Goal: Information Seeking & Learning: Learn about a topic

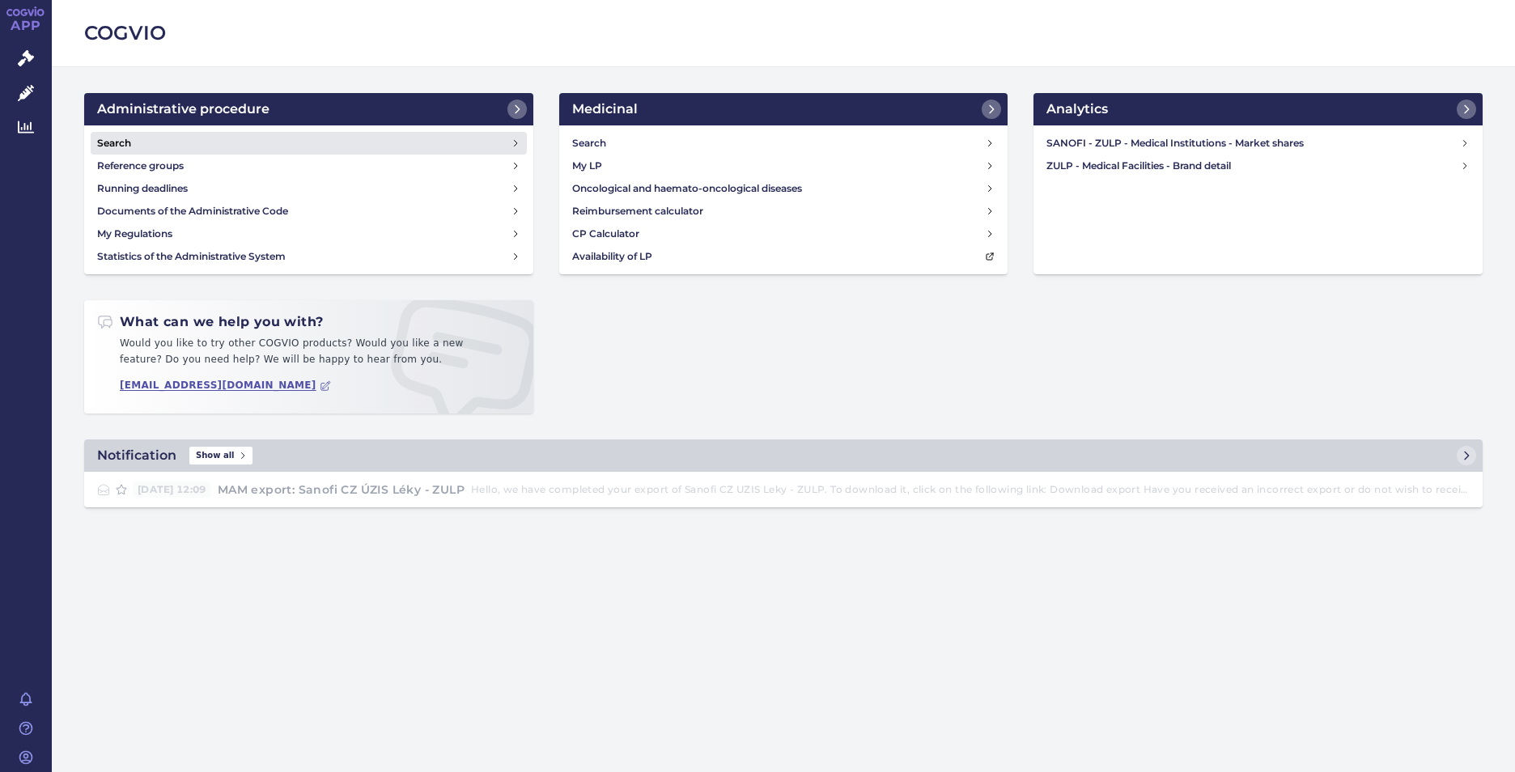
click at [129, 142] on h4 "Search" at bounding box center [114, 143] width 34 height 16
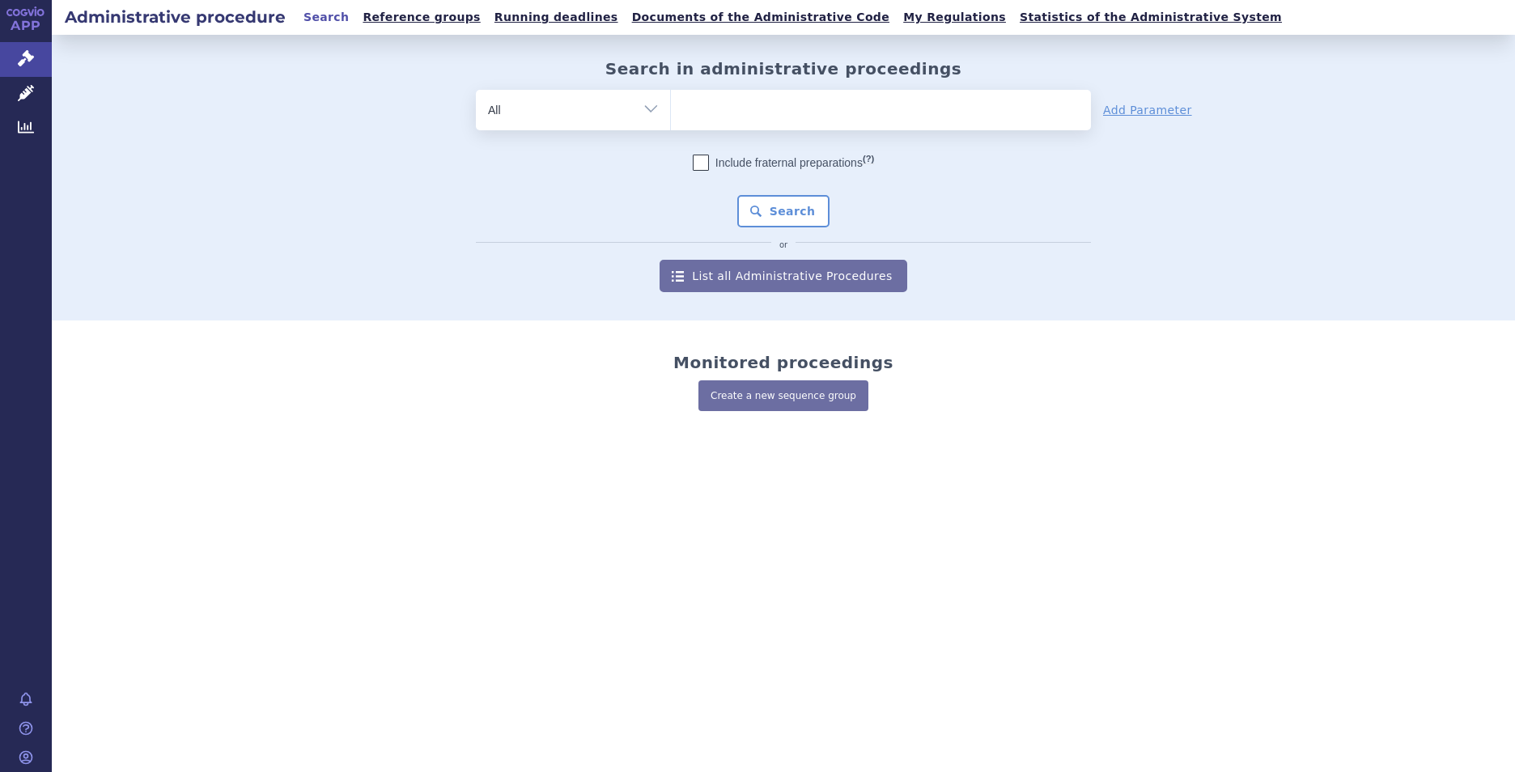
click at [635, 116] on select "All File number Type of SŘ Product/SUKL code Participant/Holder Applicant VPOIS…" at bounding box center [573, 108] width 194 height 36
click at [24, 132] on icon at bounding box center [26, 127] width 16 height 12
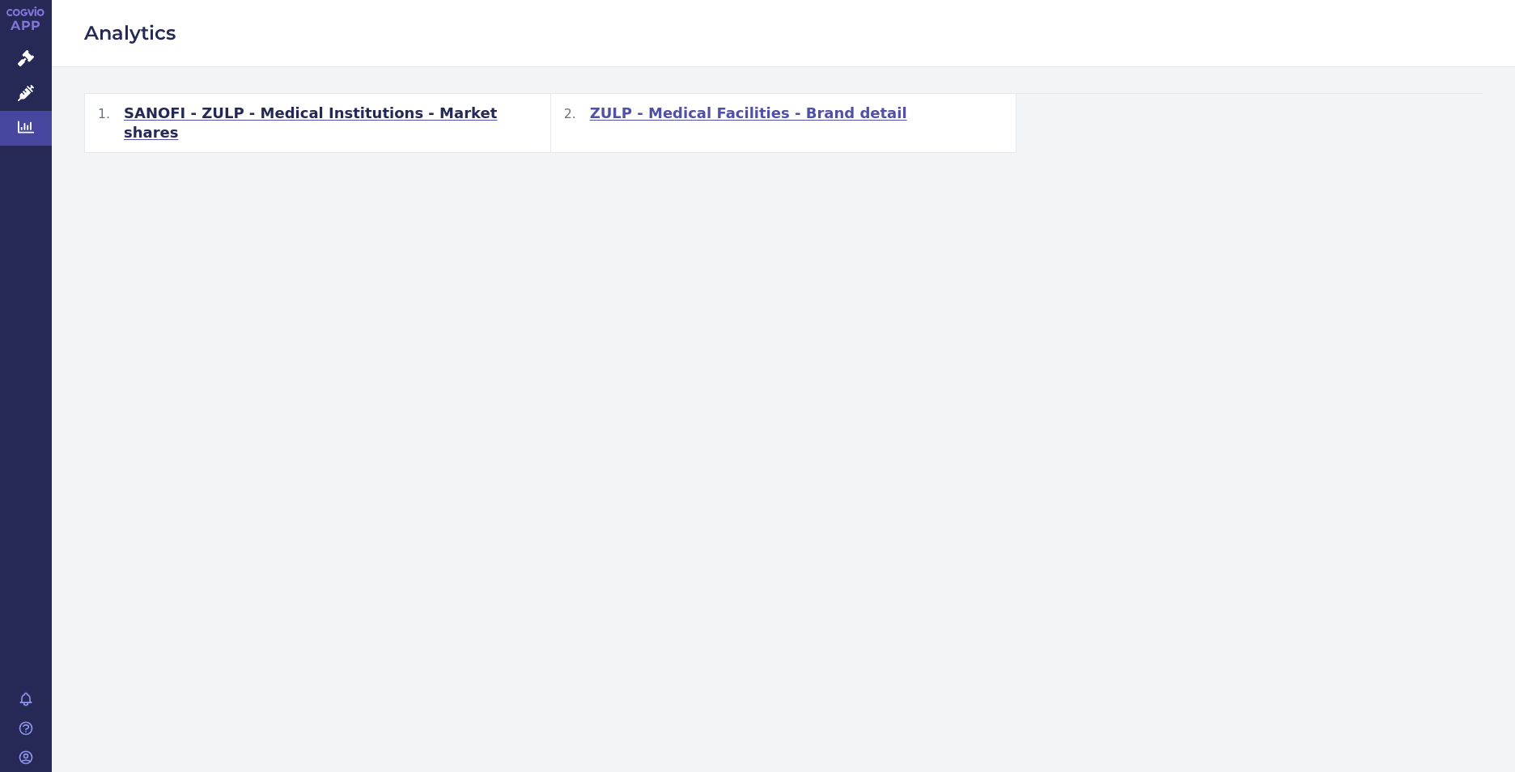
click at [699, 117] on span "ZULP - Medical Facilities - Brand detail" at bounding box center [748, 113] width 317 height 19
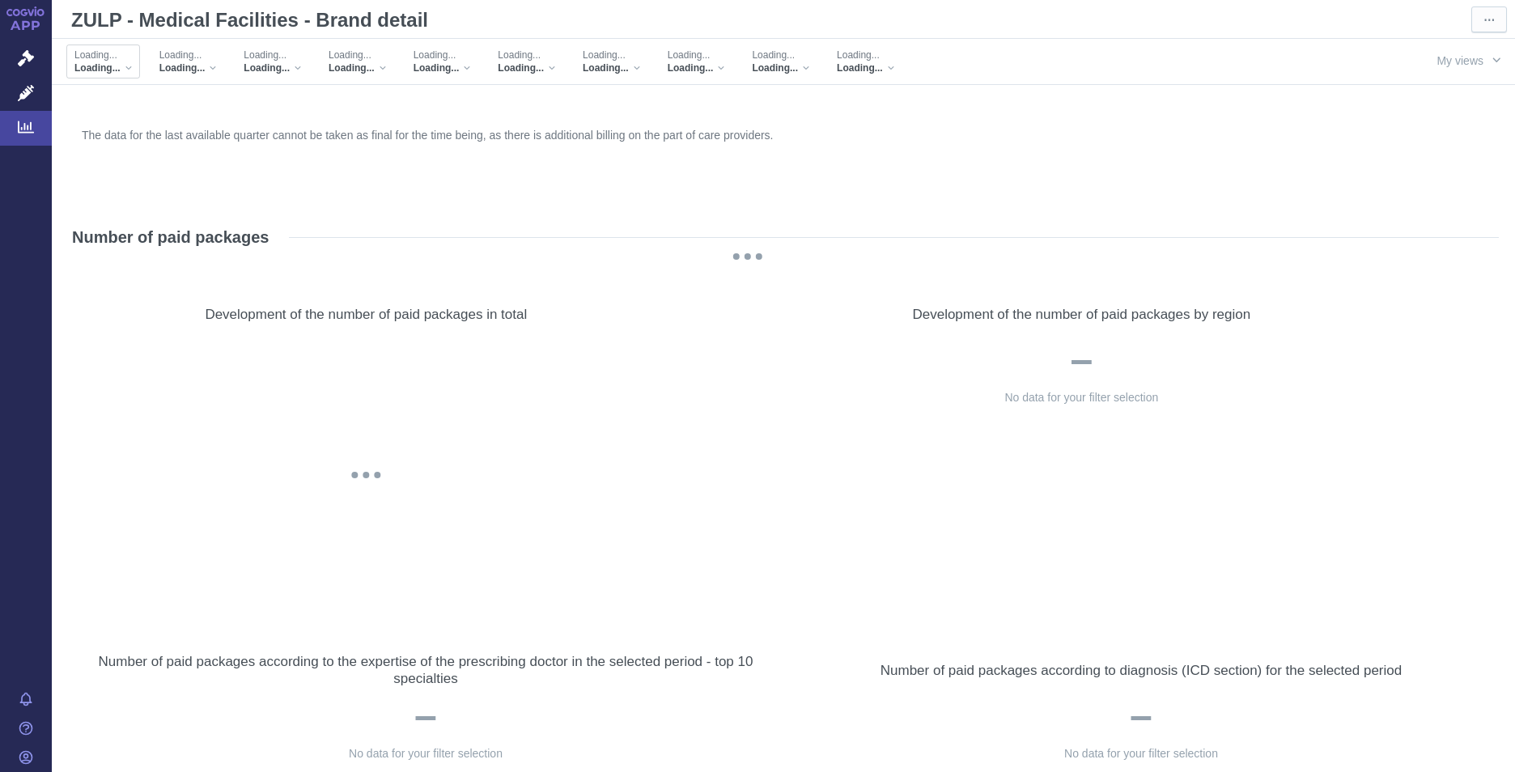
click at [128, 66] on div "Loading..." at bounding box center [102, 67] width 57 height 13
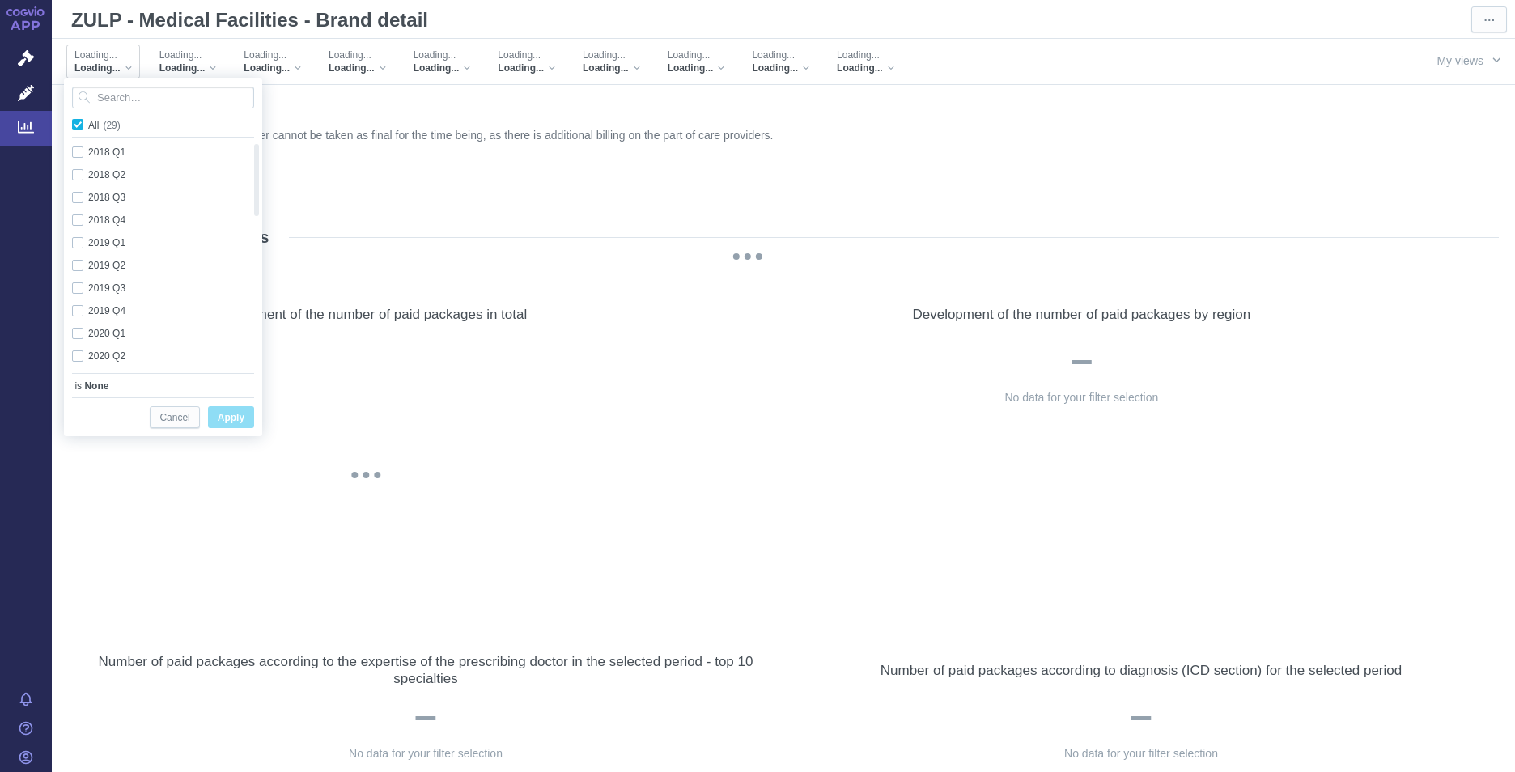
checkbox input "true"
click at [411, 190] on div "The data for the last available quarter cannot be taken as final for the time b…" at bounding box center [783, 163] width 1411 height 78
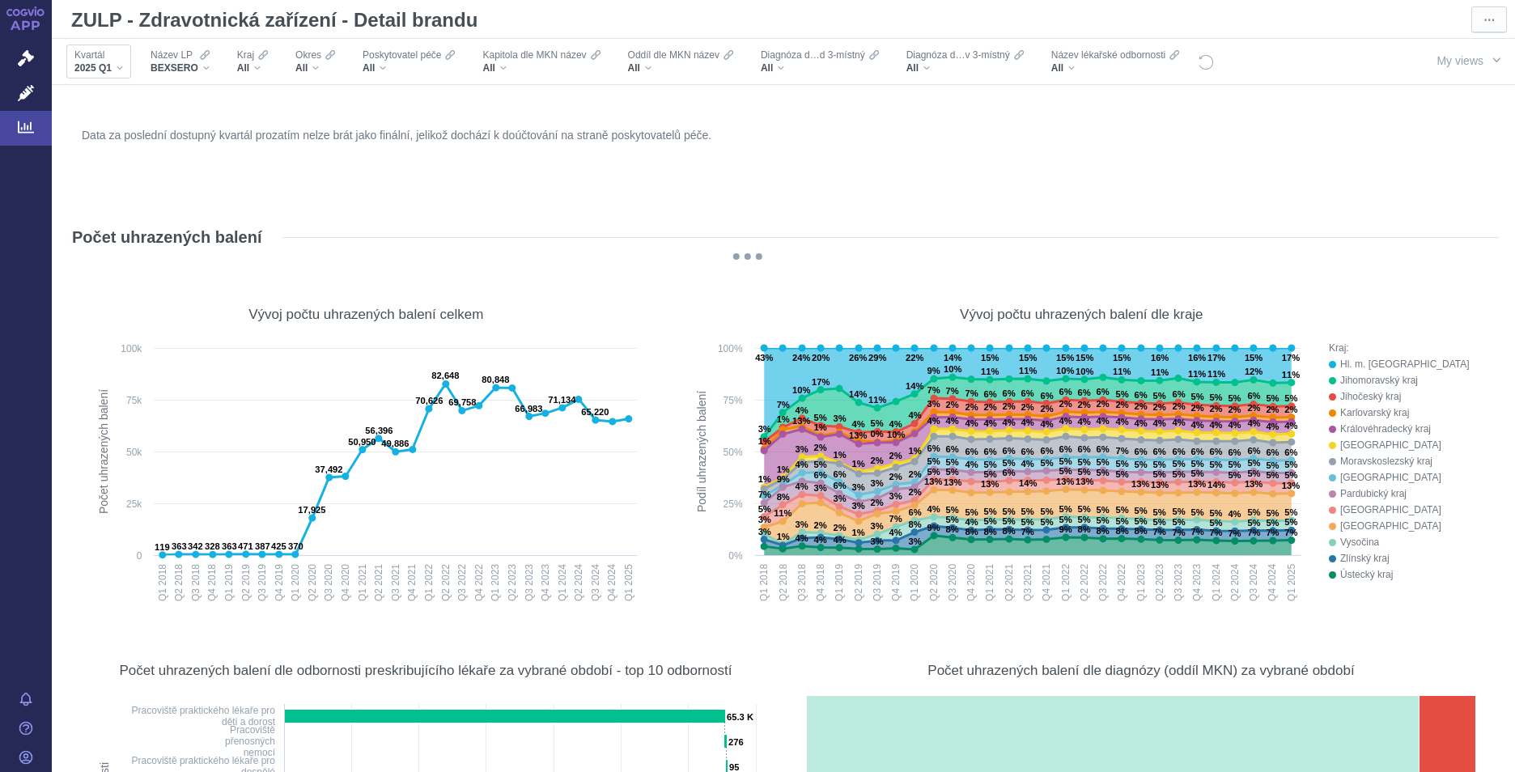
click at [121, 73] on div "2025 Q1" at bounding box center [98, 67] width 49 height 13
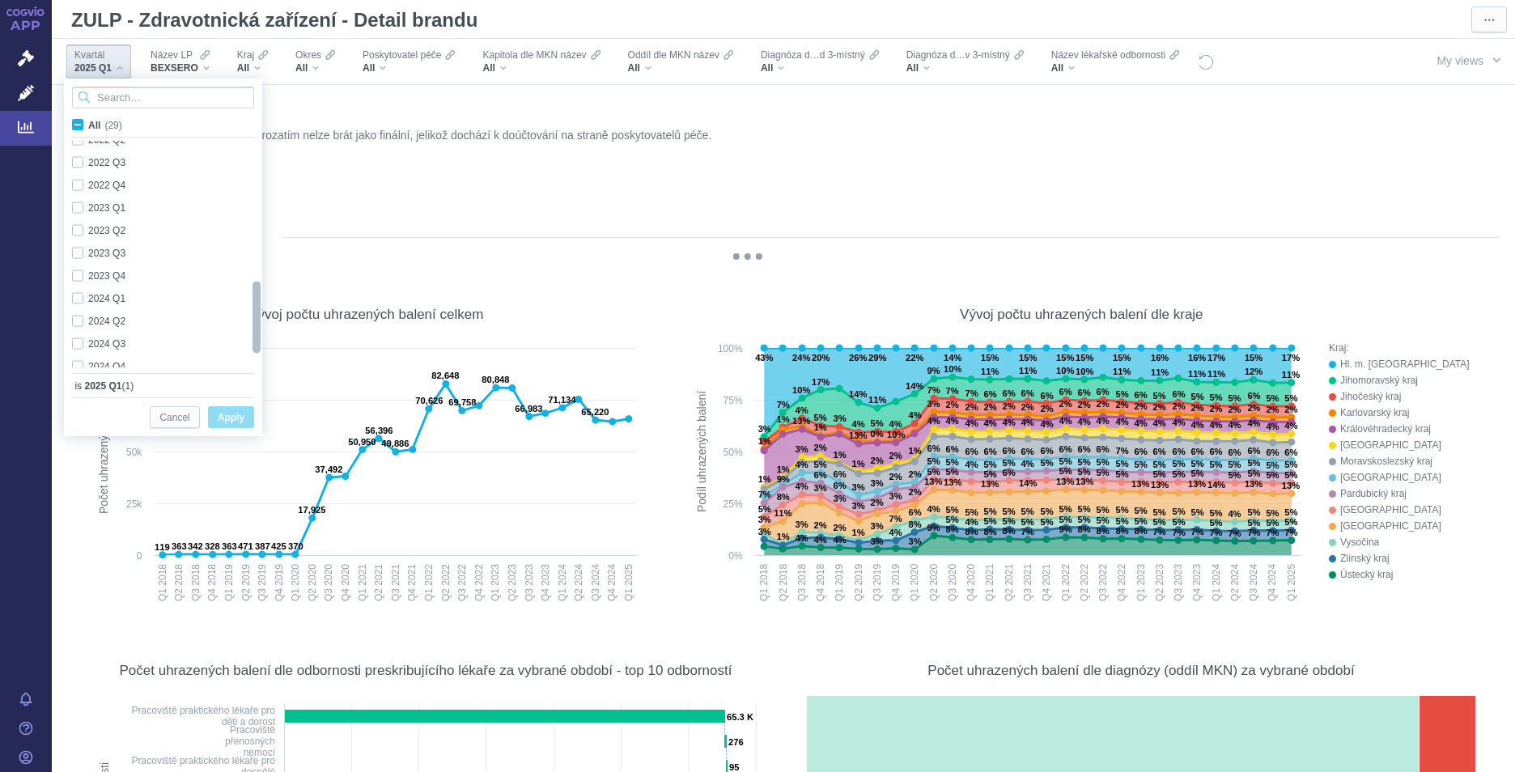
checkbox input "true"
drag, startPoint x: 248, startPoint y: 294, endPoint x: 247, endPoint y: 360, distance: 65.5
click at [247, 360] on div "2020 Q1 Only 2020 Q2 Only 2020 Q3 Only 2020 Q4 Only 2021 Q1 Only 2021 Q2 Only 2…" at bounding box center [163, 255] width 198 height 228
click at [80, 328] on div "2024 Q4 Only" at bounding box center [157, 333] width 186 height 23
checkbox input "true"
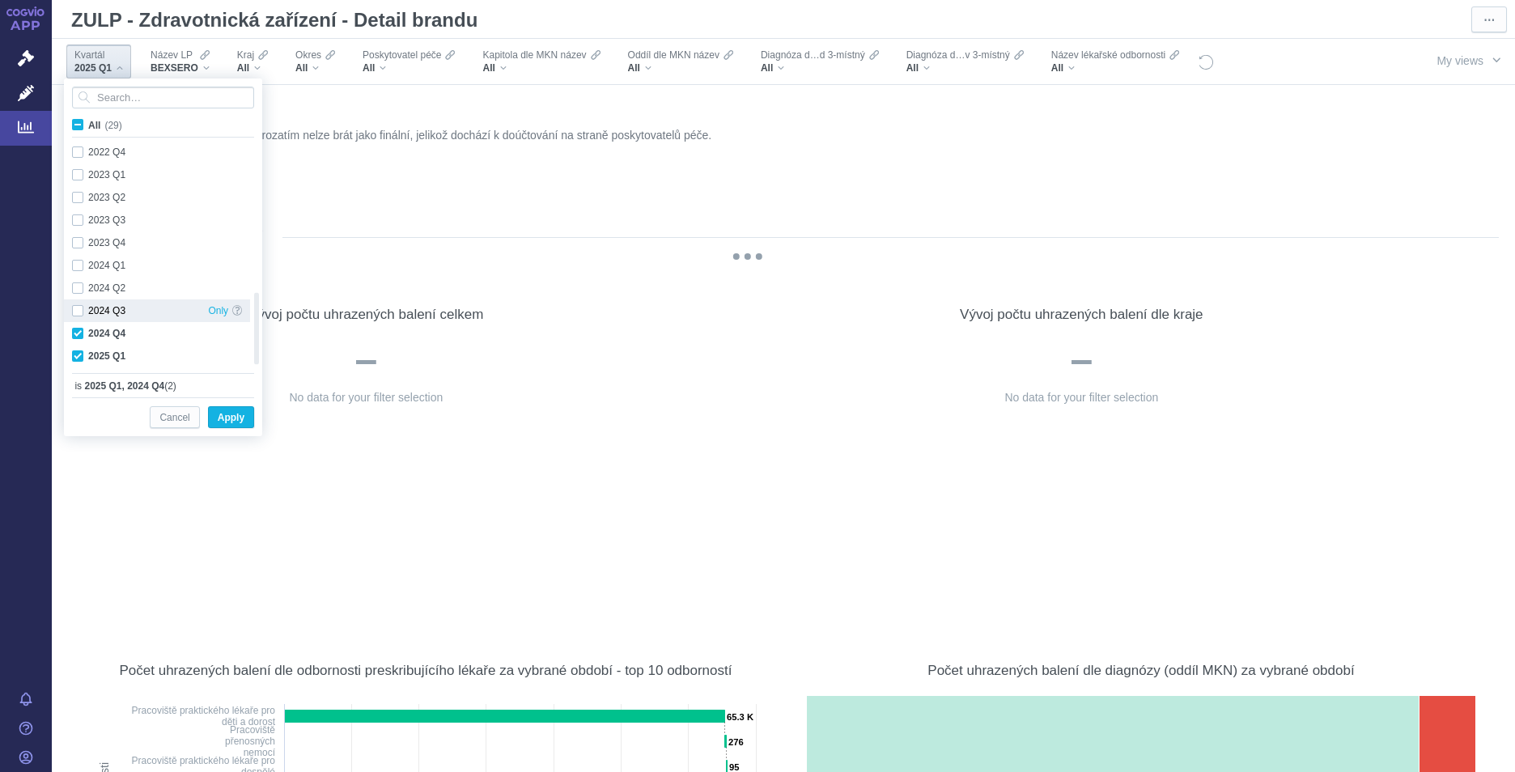
click at [78, 307] on div "2024 Q3 Only" at bounding box center [157, 310] width 186 height 23
checkbox input "true"
click at [258, 69] on div "All" at bounding box center [252, 67] width 31 height 13
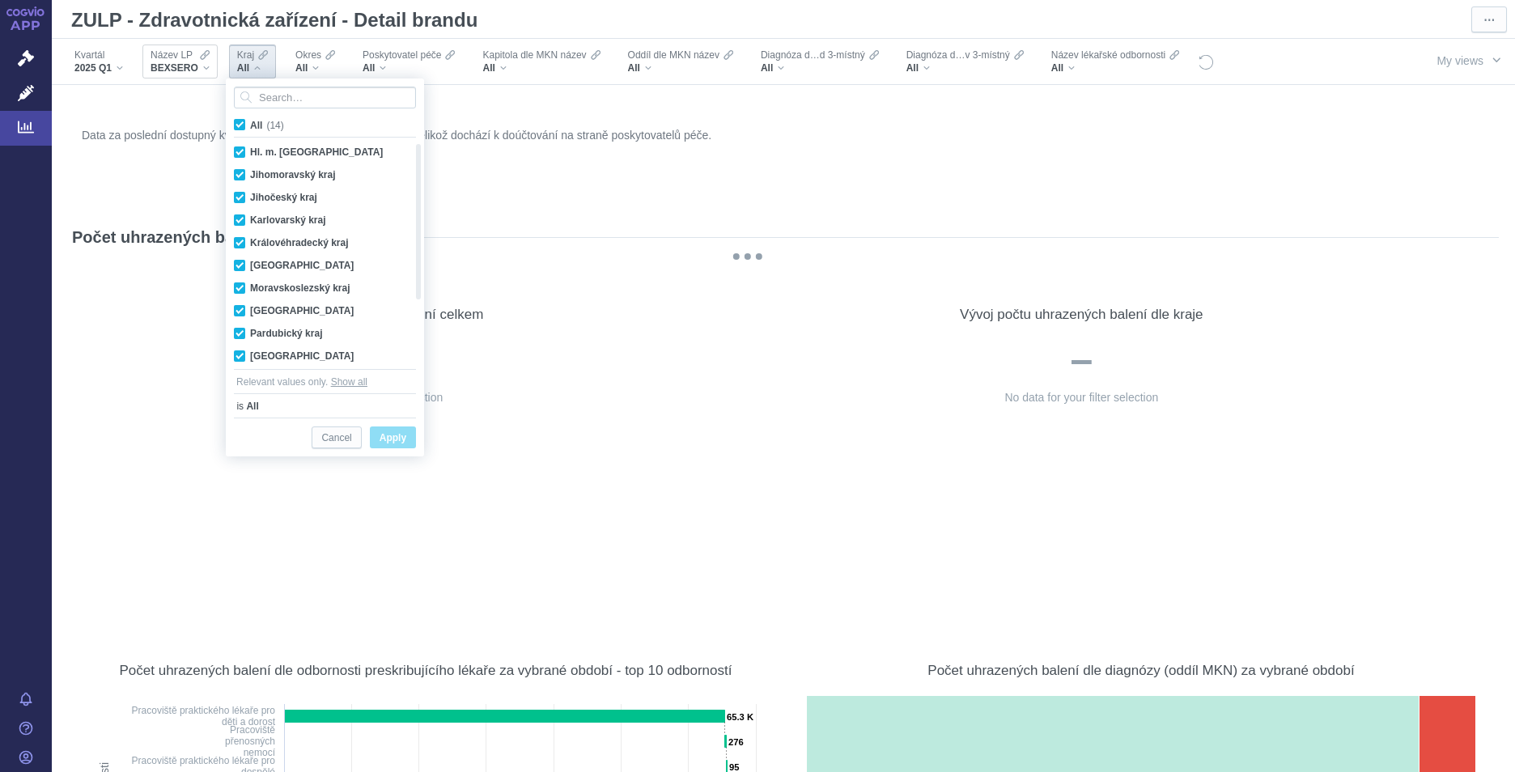
click at [211, 69] on div "Název LP BEXSERO" at bounding box center [179, 61] width 75 height 34
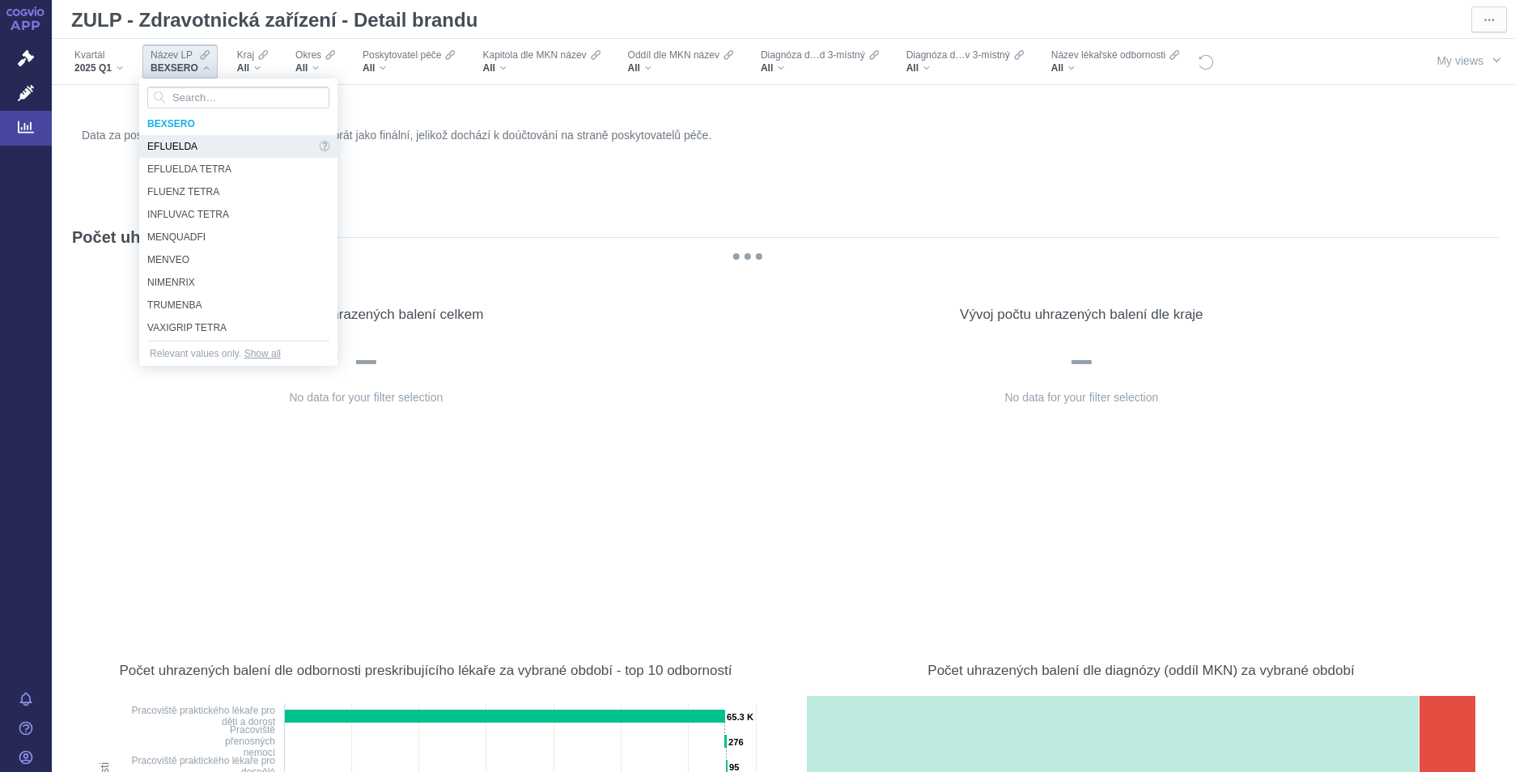
click at [180, 146] on span "EFLUELDA" at bounding box center [231, 146] width 168 height 23
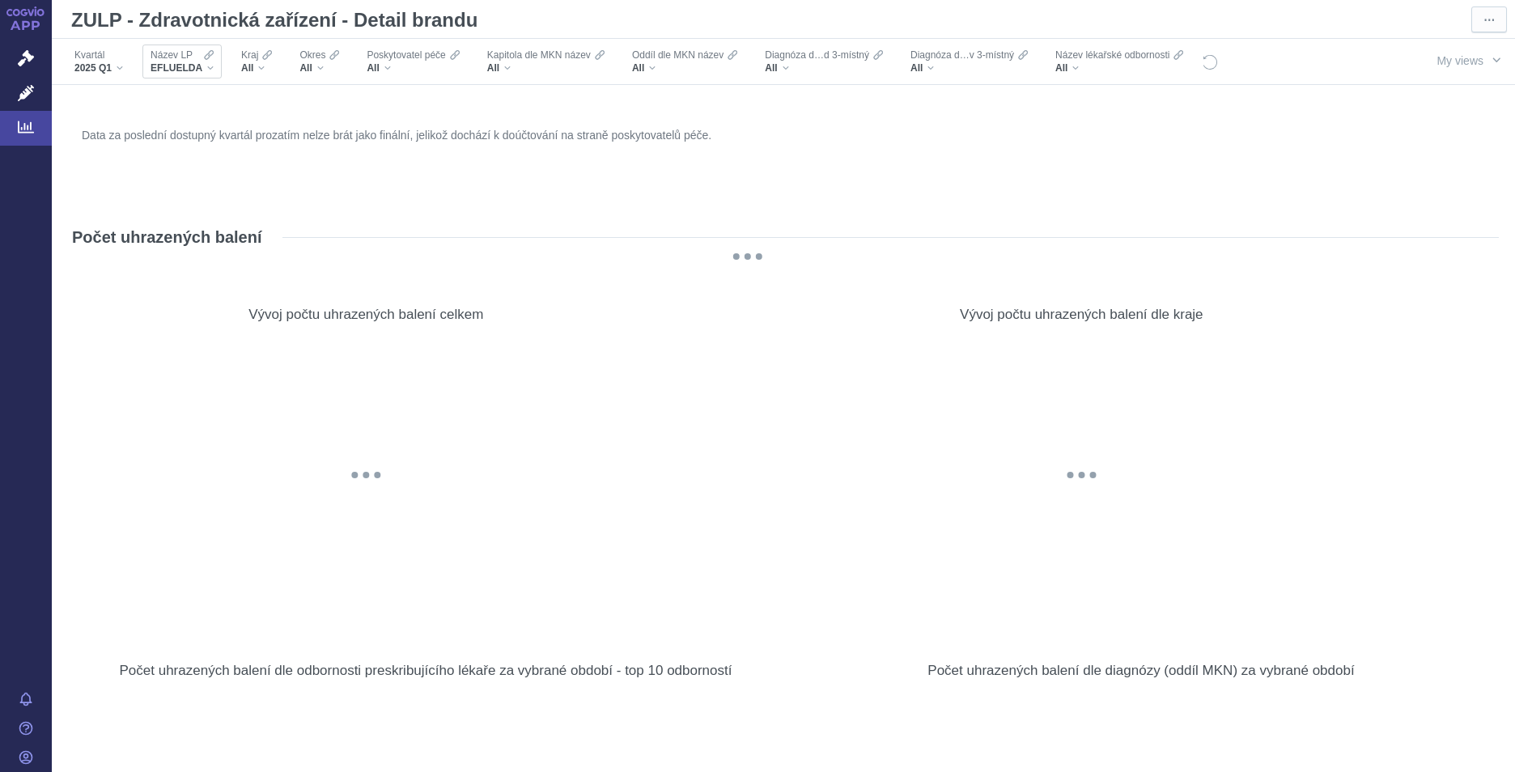
click at [212, 70] on div "EFLUELDA" at bounding box center [181, 67] width 63 height 13
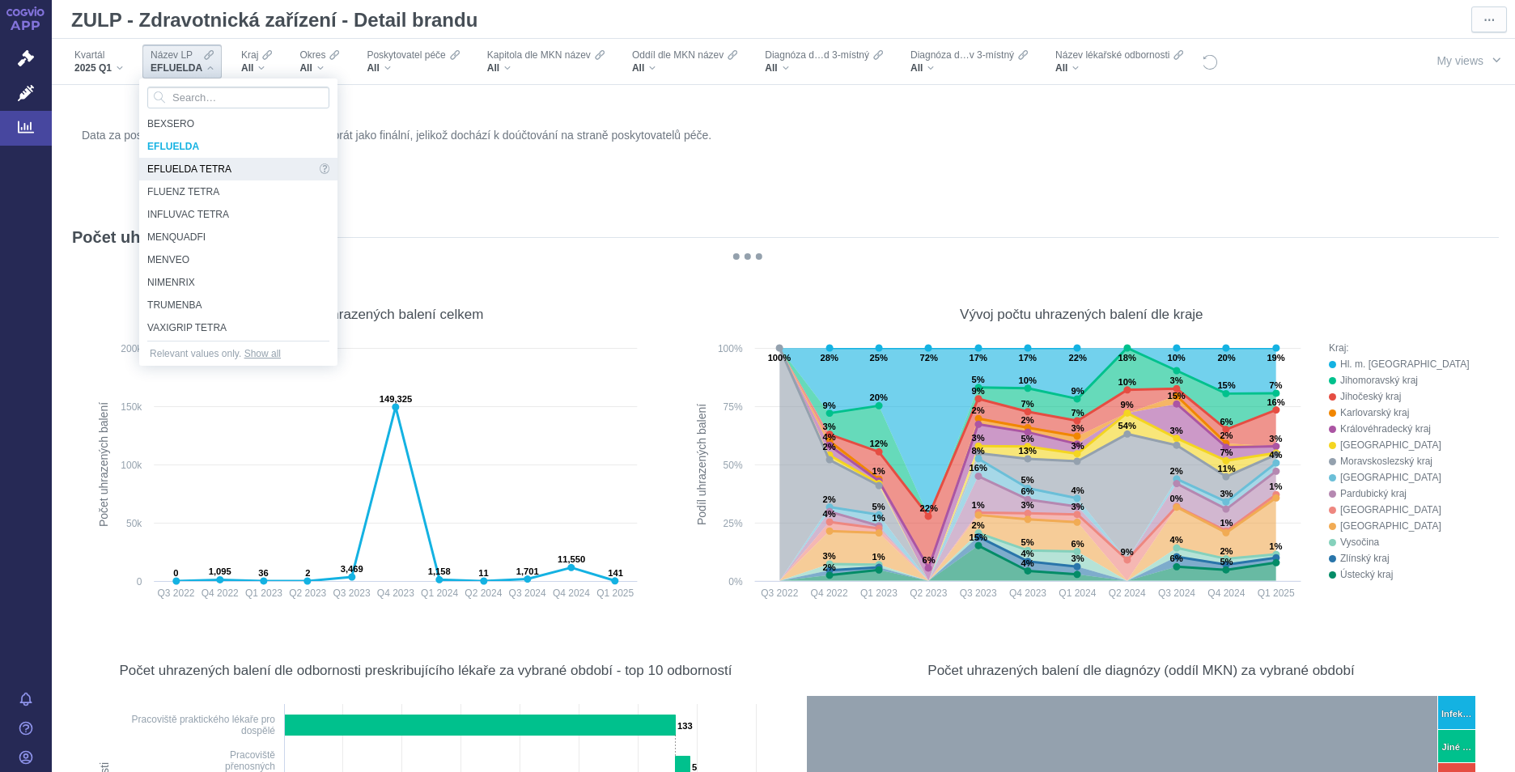
click at [188, 173] on span "EFLUELDA TETRA" at bounding box center [231, 169] width 168 height 23
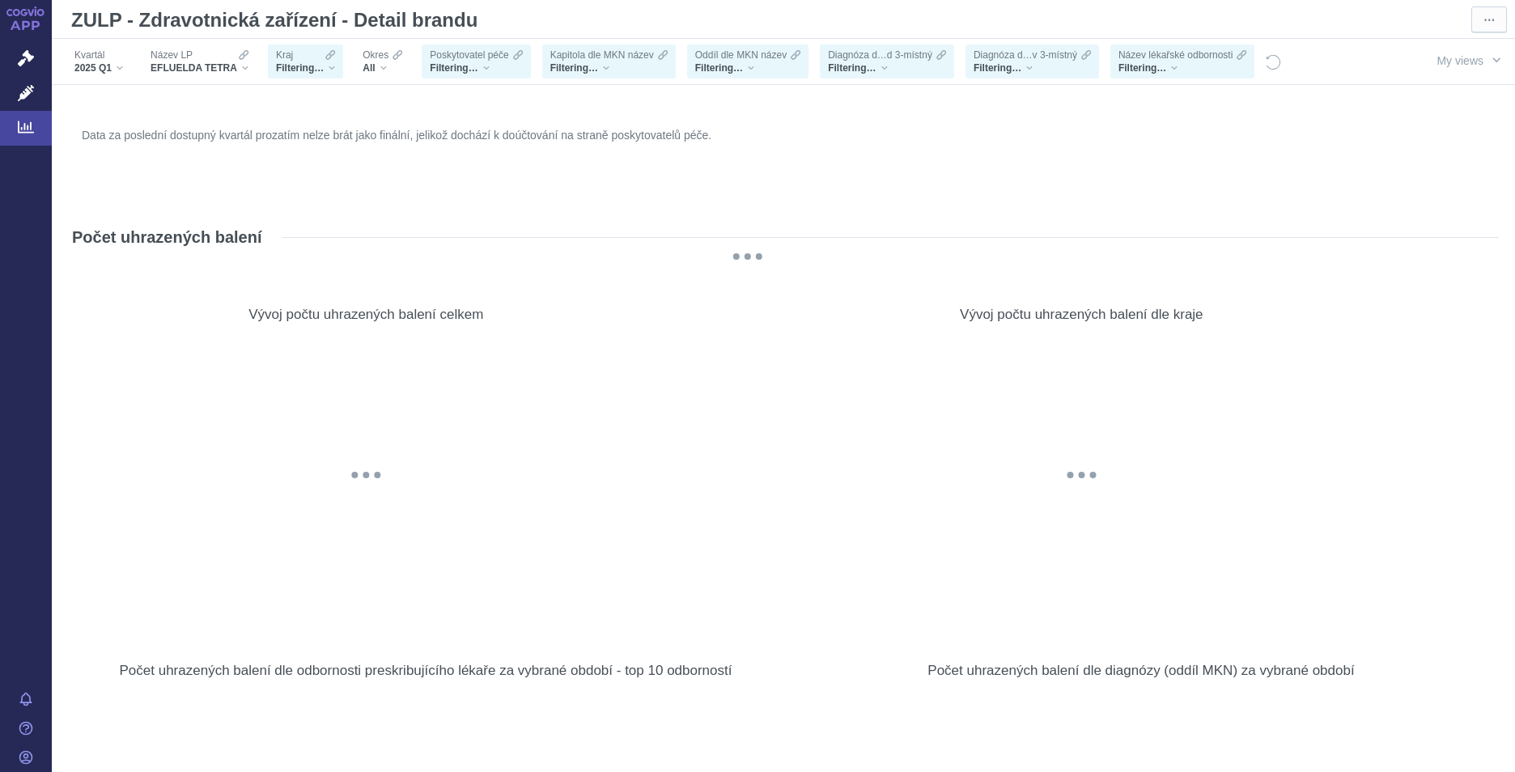
click at [190, 189] on div "Data za poslední dostupný kvartál prozatím nelze brát jako finální, jelikož doc…" at bounding box center [783, 163] width 1411 height 78
click at [246, 67] on div "EFLUELDA TETRA" at bounding box center [199, 67] width 98 height 13
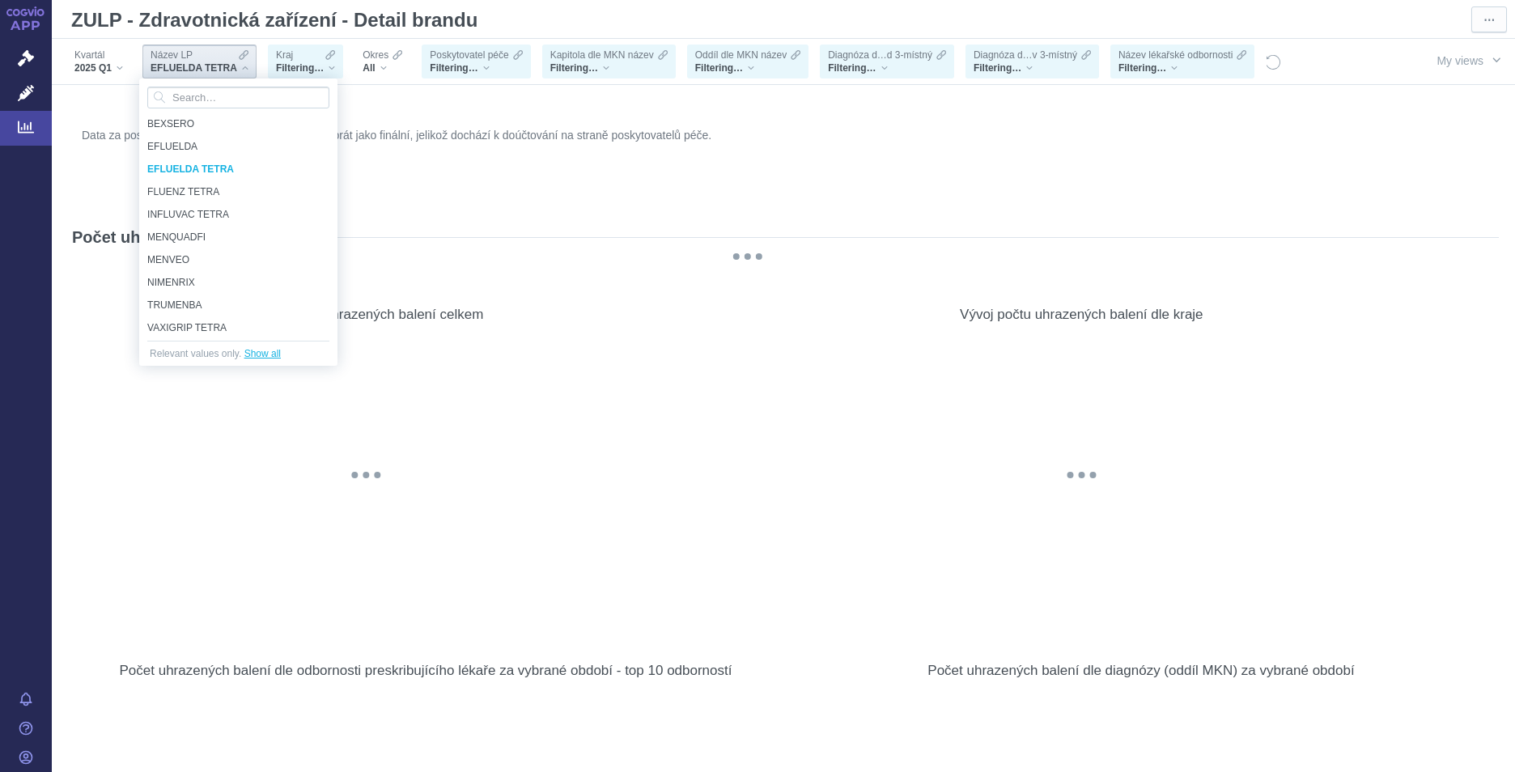
click at [269, 355] on span "Show all" at bounding box center [262, 353] width 36 height 16
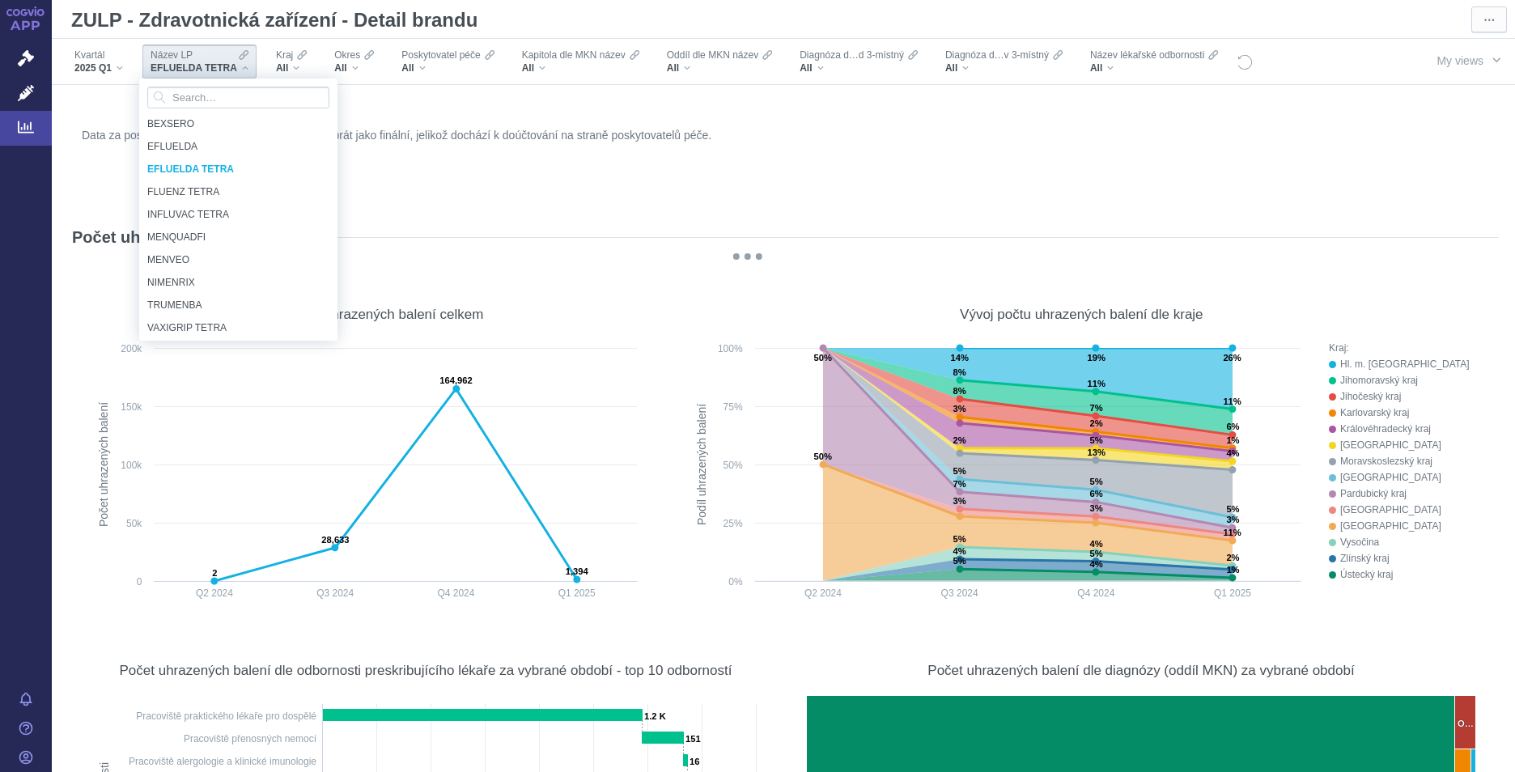
click at [452, 207] on figure "Data za poslední dostupný kvartál prozatím nelze brát jako finální, jelikož doc…" at bounding box center [783, 162] width 1430 height 97
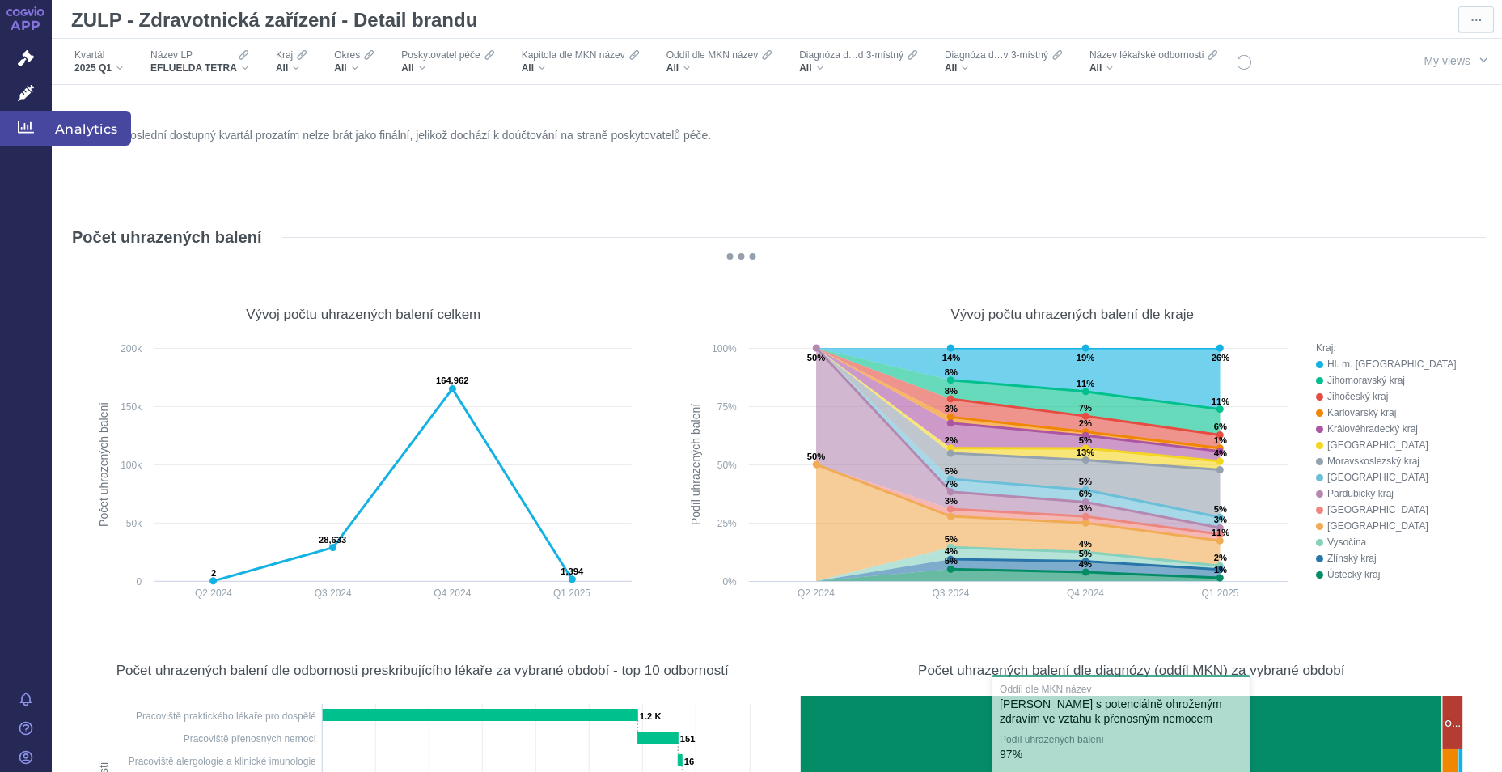
click at [29, 133] on icon at bounding box center [26, 127] width 16 height 16
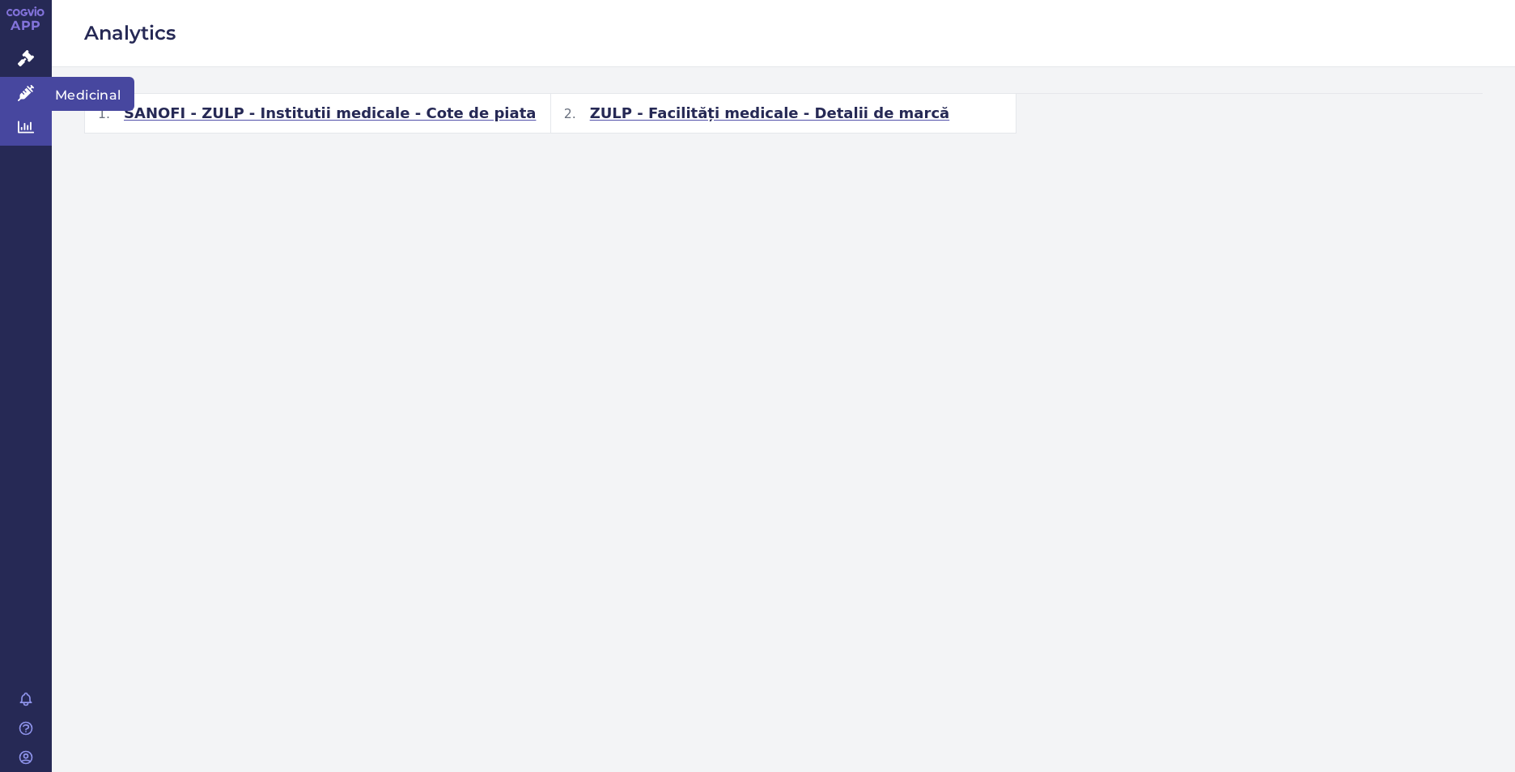
click at [15, 95] on link "Medicinal" at bounding box center [26, 94] width 52 height 34
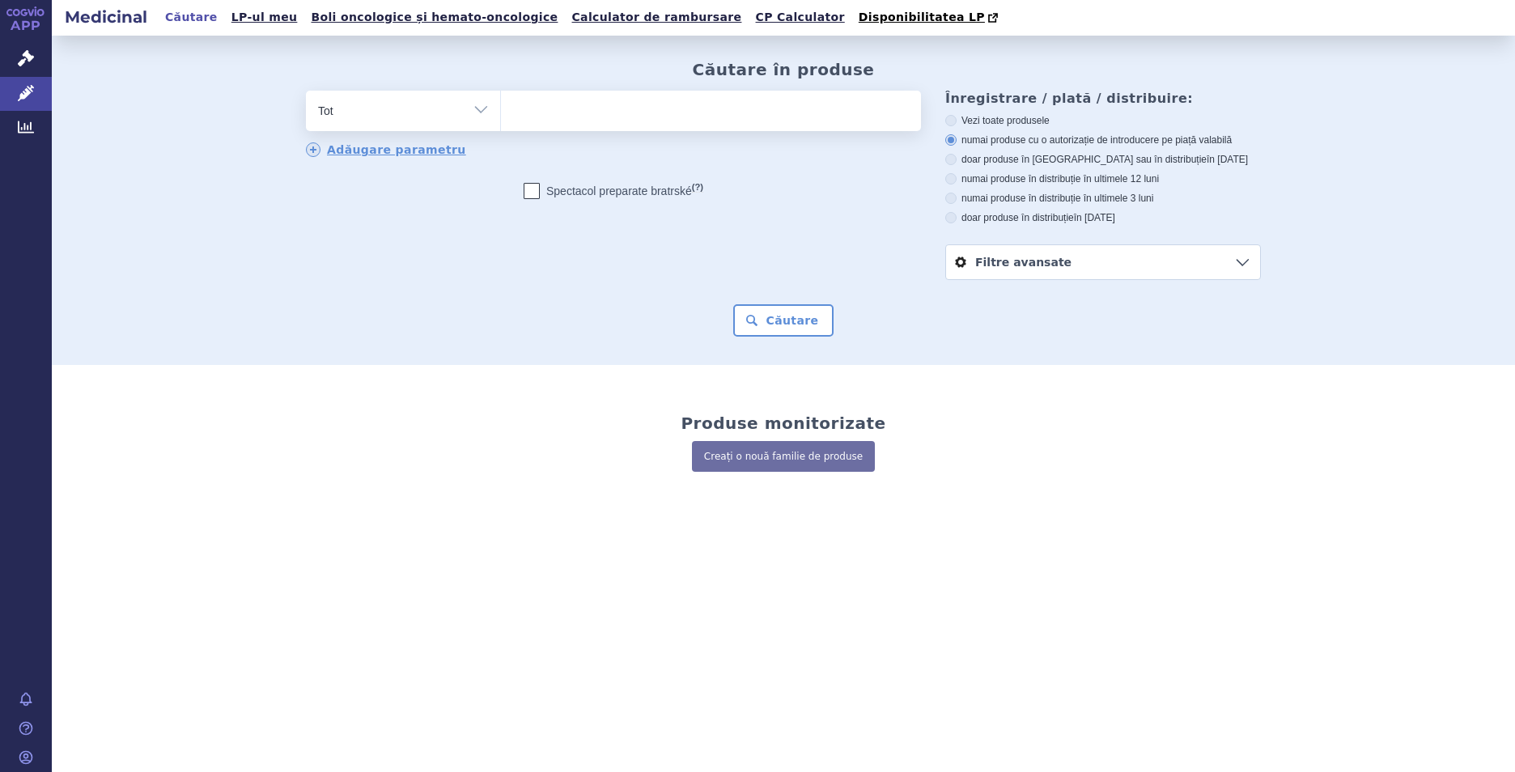
click at [19, 68] on link "Procedura administrativă" at bounding box center [26, 59] width 52 height 34
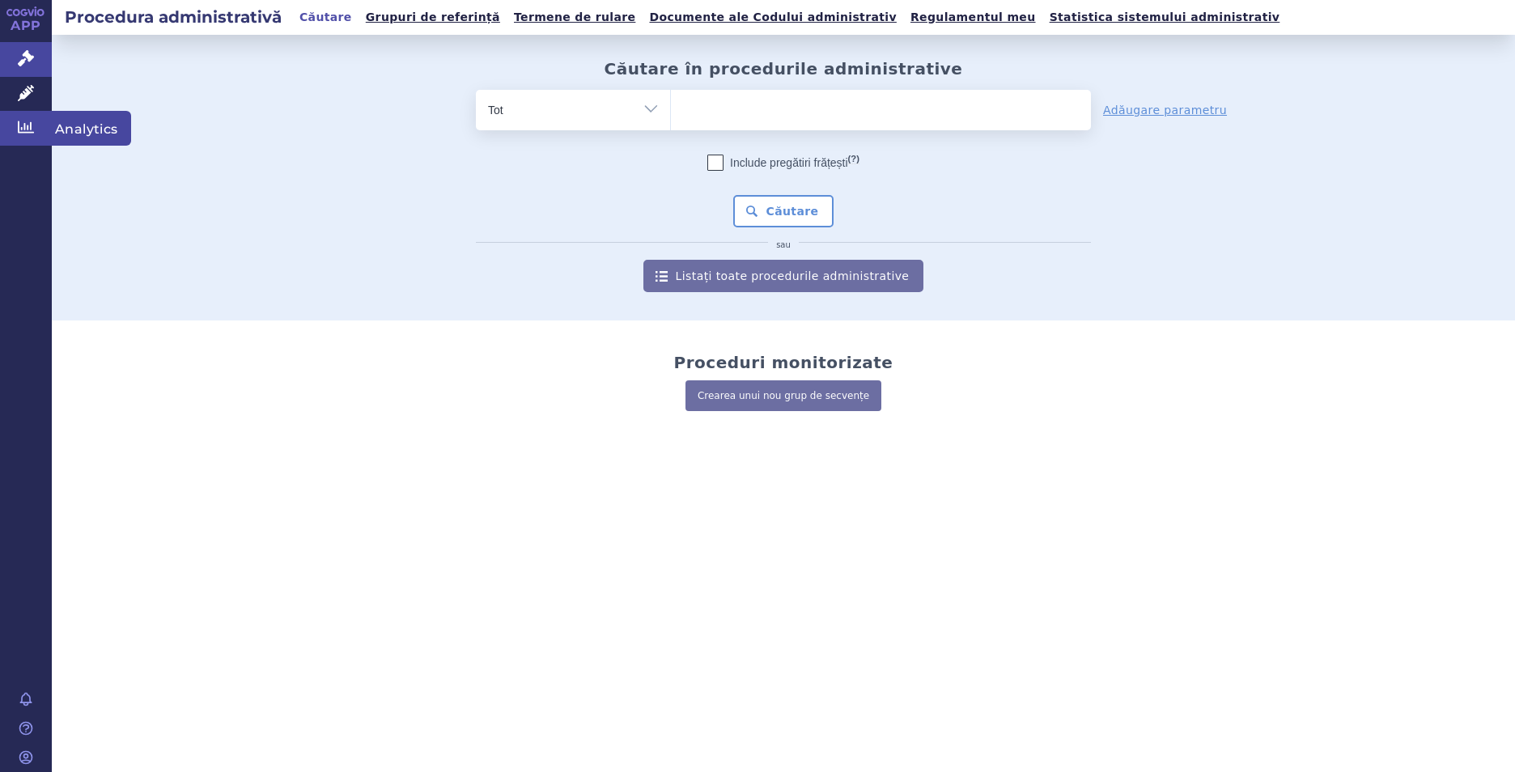
click at [18, 129] on icon at bounding box center [26, 127] width 16 height 12
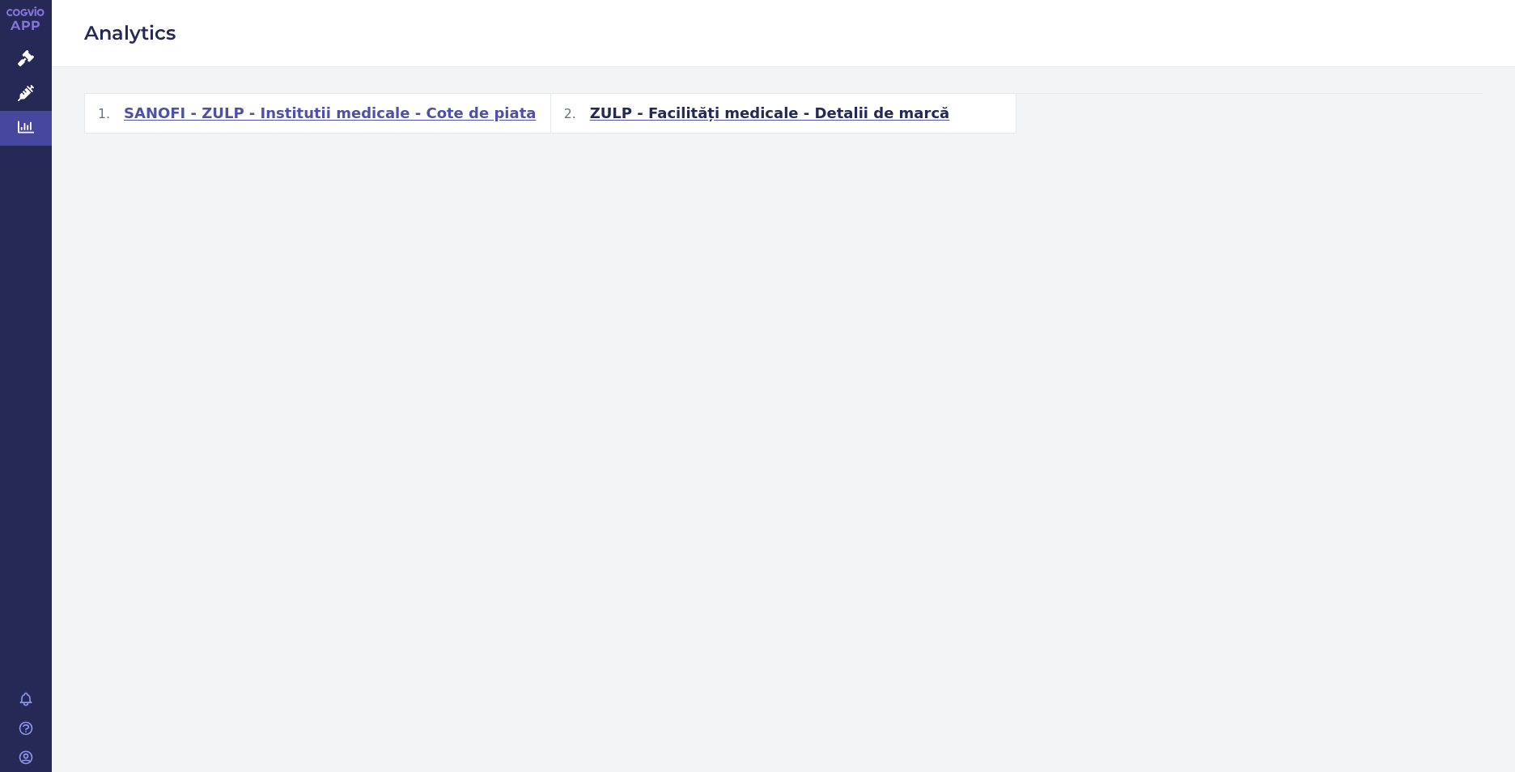
click at [307, 117] on span "SANOFI - ZULP - Institutii medicale - Cote de piata" at bounding box center [330, 113] width 412 height 19
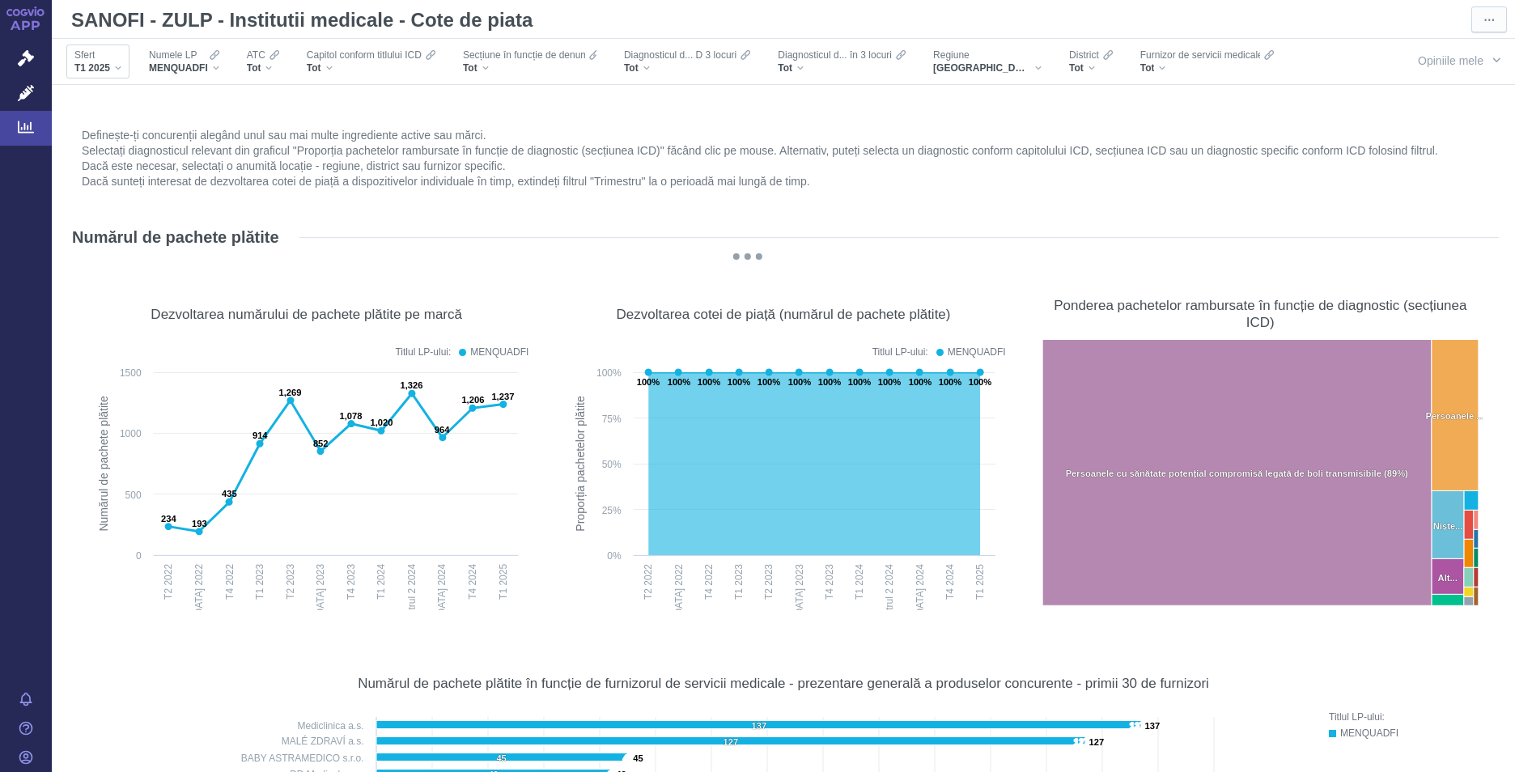
click at [117, 73] on div "T1 2025" at bounding box center [97, 67] width 47 height 13
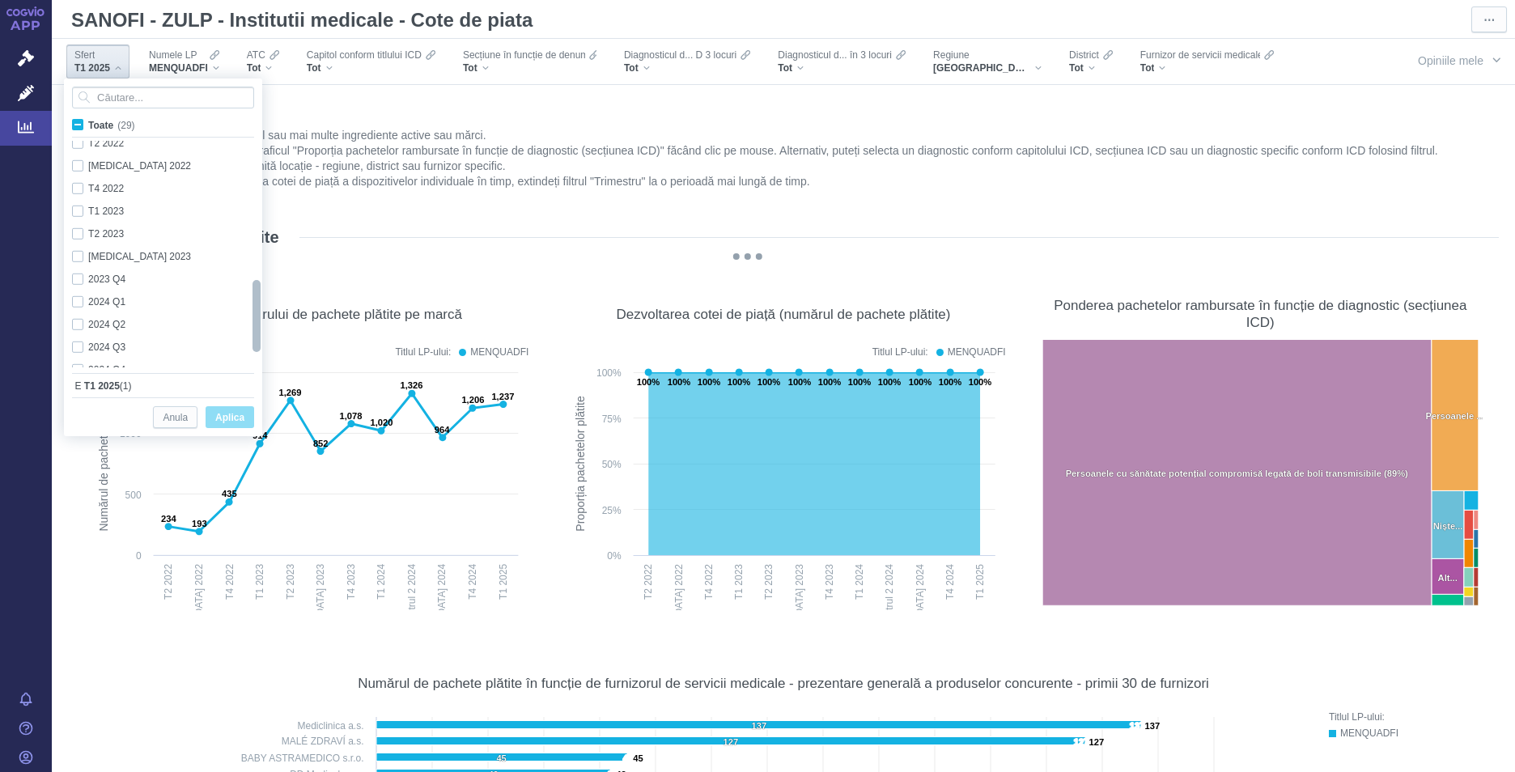
checkbox input "true"
drag, startPoint x: 256, startPoint y: 212, endPoint x: 233, endPoint y: 363, distance: 153.1
click at [233, 363] on div "T1 2020 Only T2 2020 Only T3 2020 Only T4 2020 Only T1 2021 Only T2 2021 Only T…" at bounding box center [163, 255] width 198 height 228
click at [75, 334] on div "T4 2024 Only" at bounding box center [157, 333] width 186 height 23
checkbox input "true"
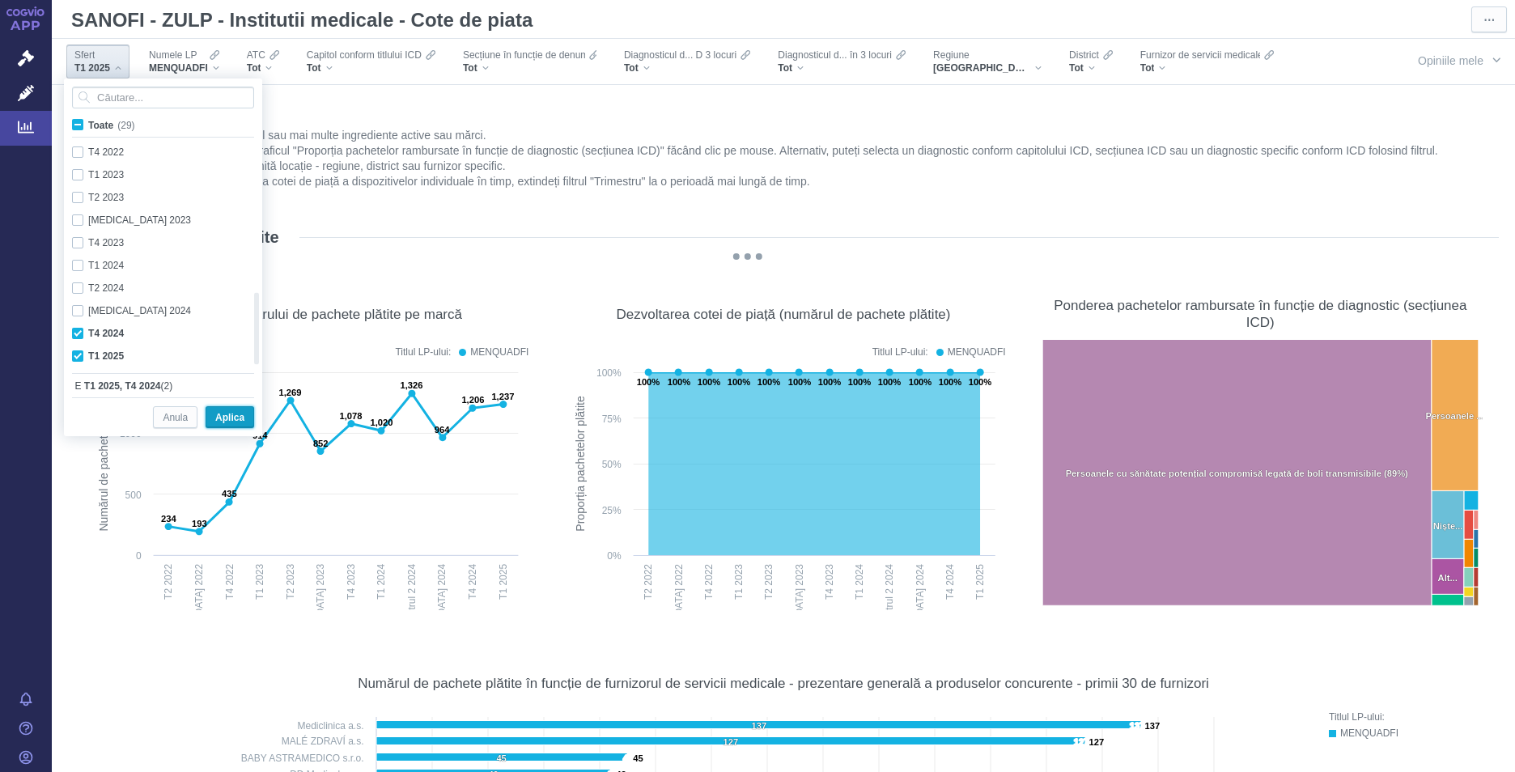
click at [222, 412] on span "Aplica" at bounding box center [229, 418] width 29 height 20
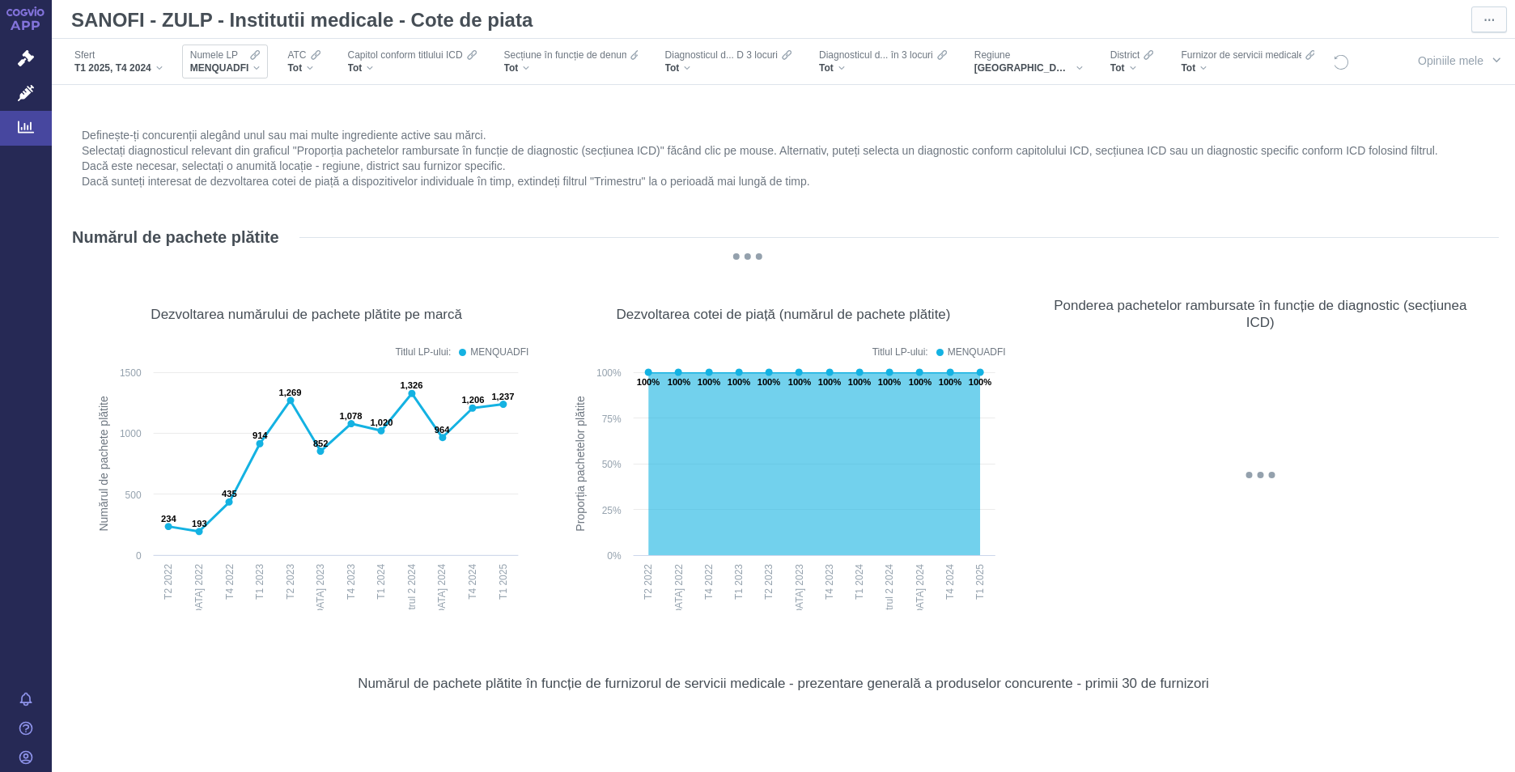
click at [261, 71] on div "Numele LP MENQUADFI" at bounding box center [225, 61] width 87 height 34
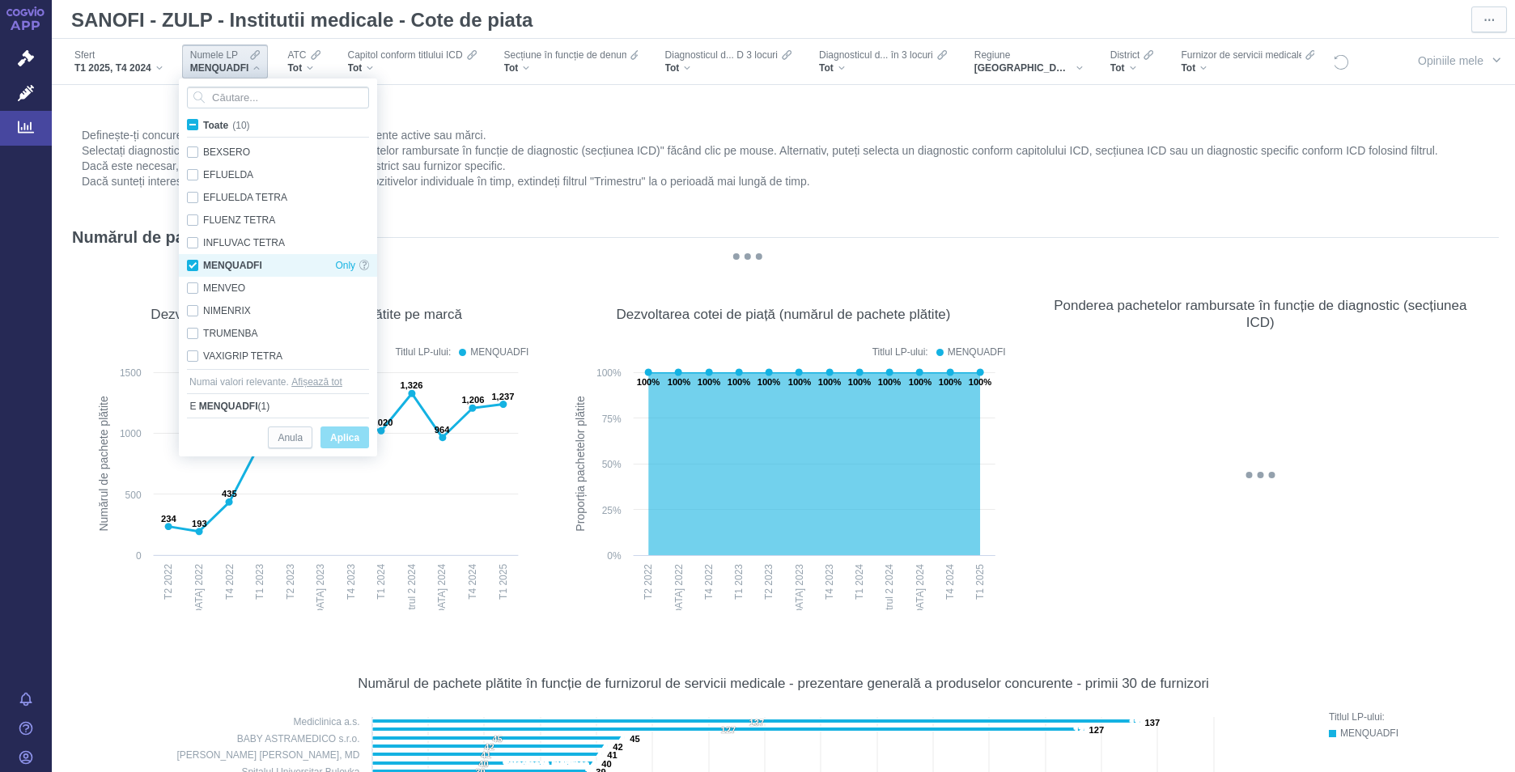
click at [196, 262] on div "MENQUADFI Only" at bounding box center [278, 265] width 198 height 23
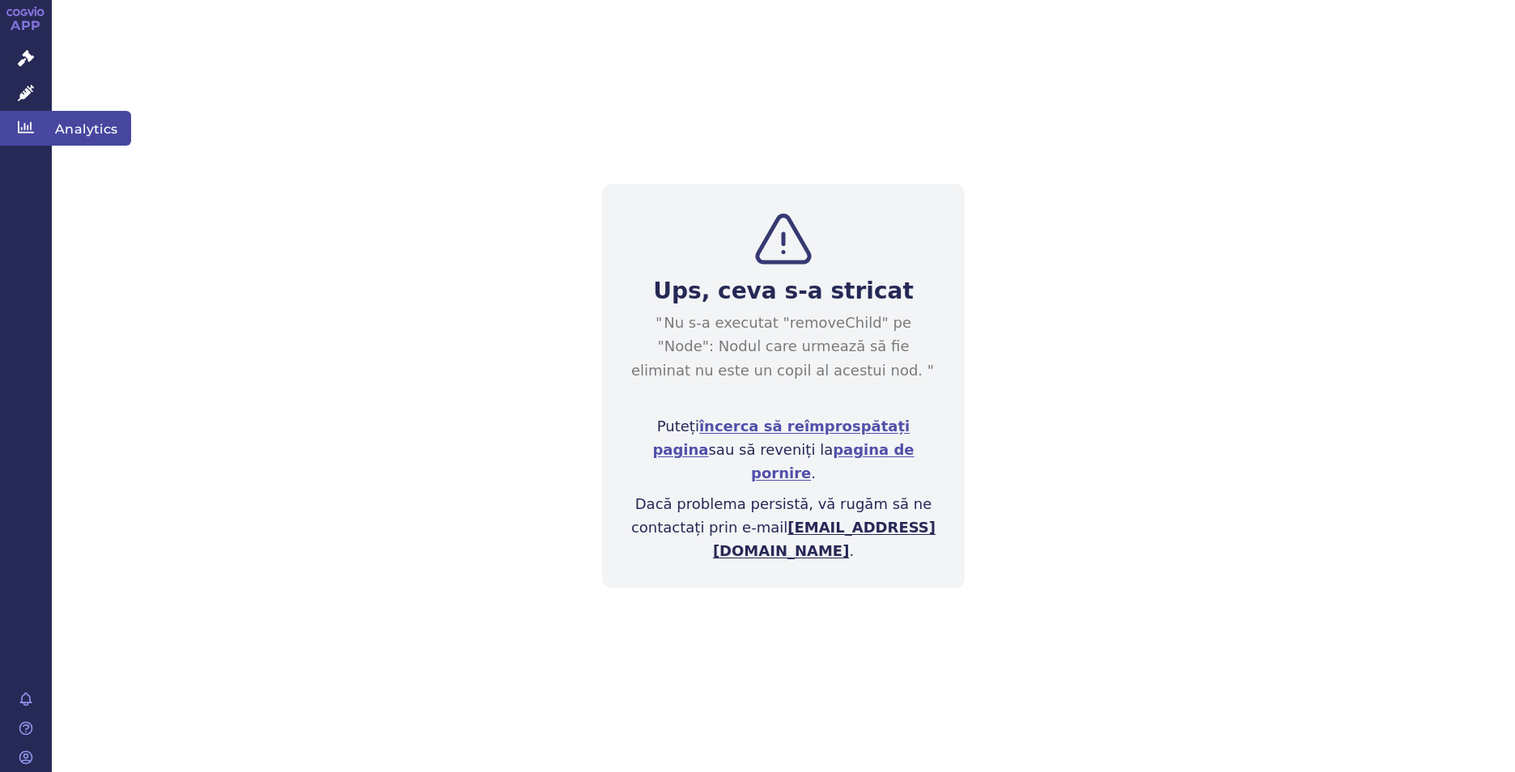
click at [29, 131] on icon at bounding box center [26, 127] width 16 height 16
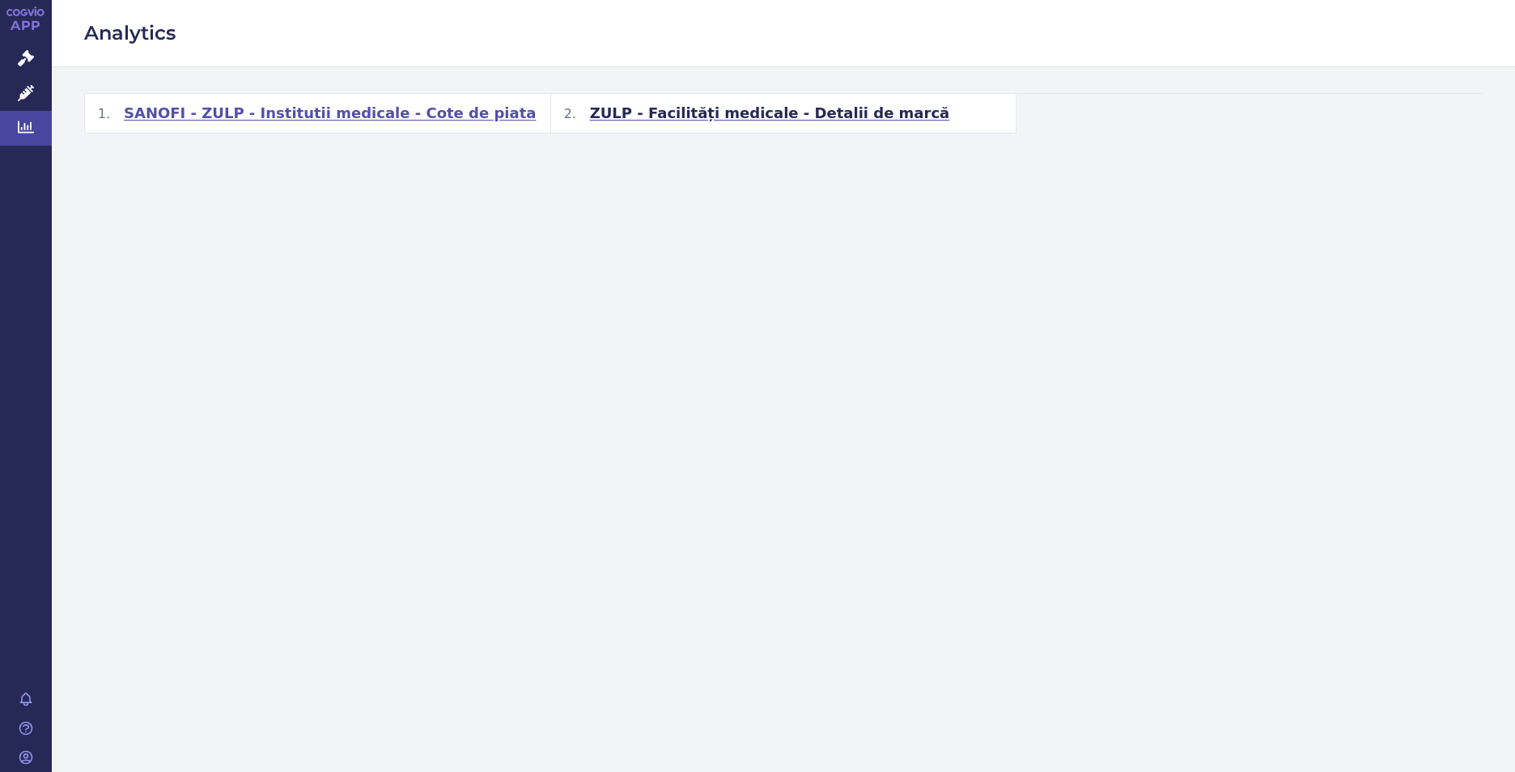
click at [205, 117] on span "SANOFI - ZULP - Institutii medicale - Cote de piata" at bounding box center [330, 113] width 412 height 19
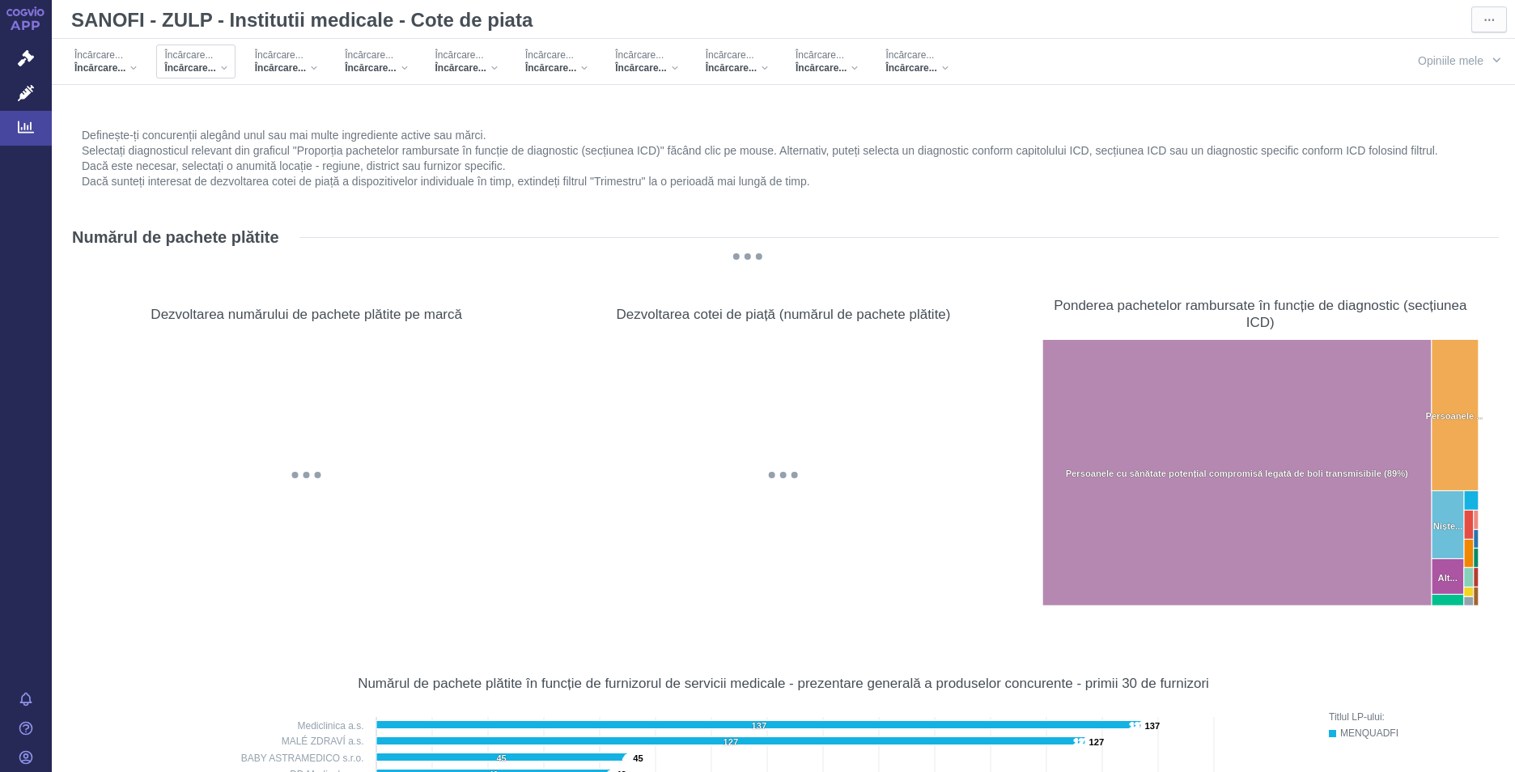
click at [219, 71] on div "Încărcare..." at bounding box center [195, 67] width 62 height 13
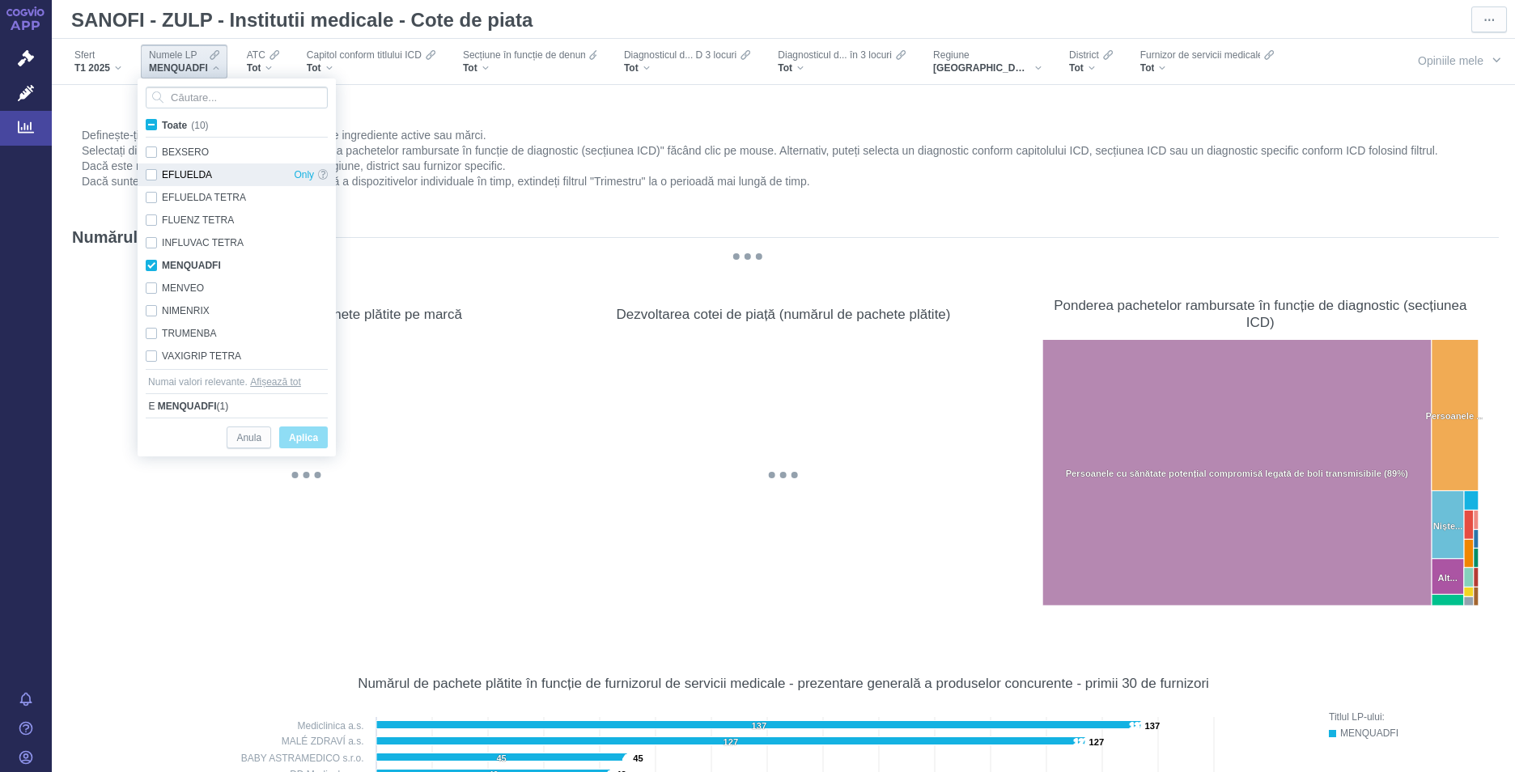
click at [150, 177] on div "EFLUELDA Only" at bounding box center [237, 174] width 198 height 23
checkbox input "true"
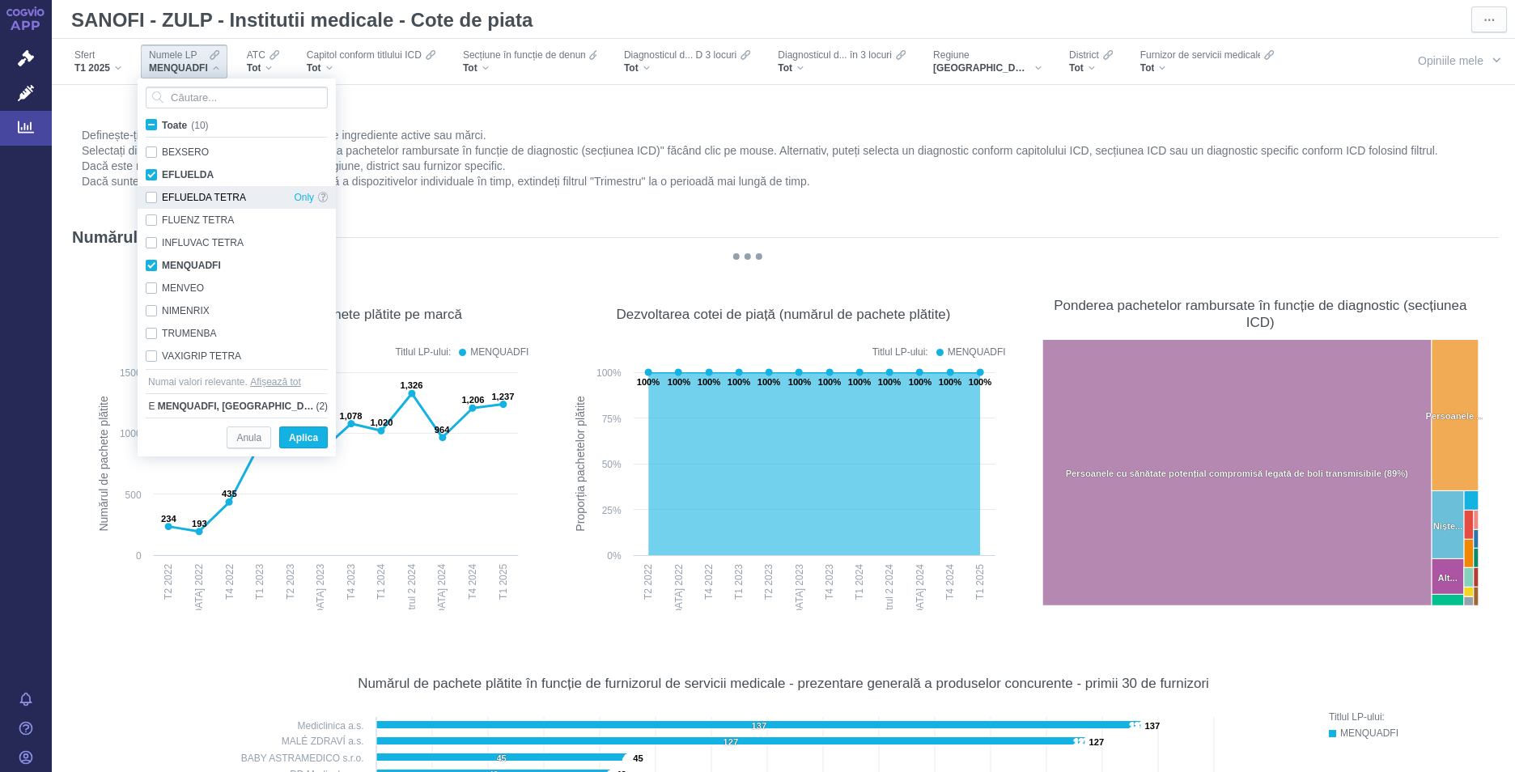
click at [150, 195] on div "EFLUELDA TETRA Only" at bounding box center [237, 197] width 198 height 23
checkbox input "true"
click at [150, 219] on div "FLUENZ TETRA Only" at bounding box center [237, 220] width 198 height 23
checkbox input "true"
click at [147, 244] on div "INFLUVAC TETRA Only" at bounding box center [237, 242] width 198 height 23
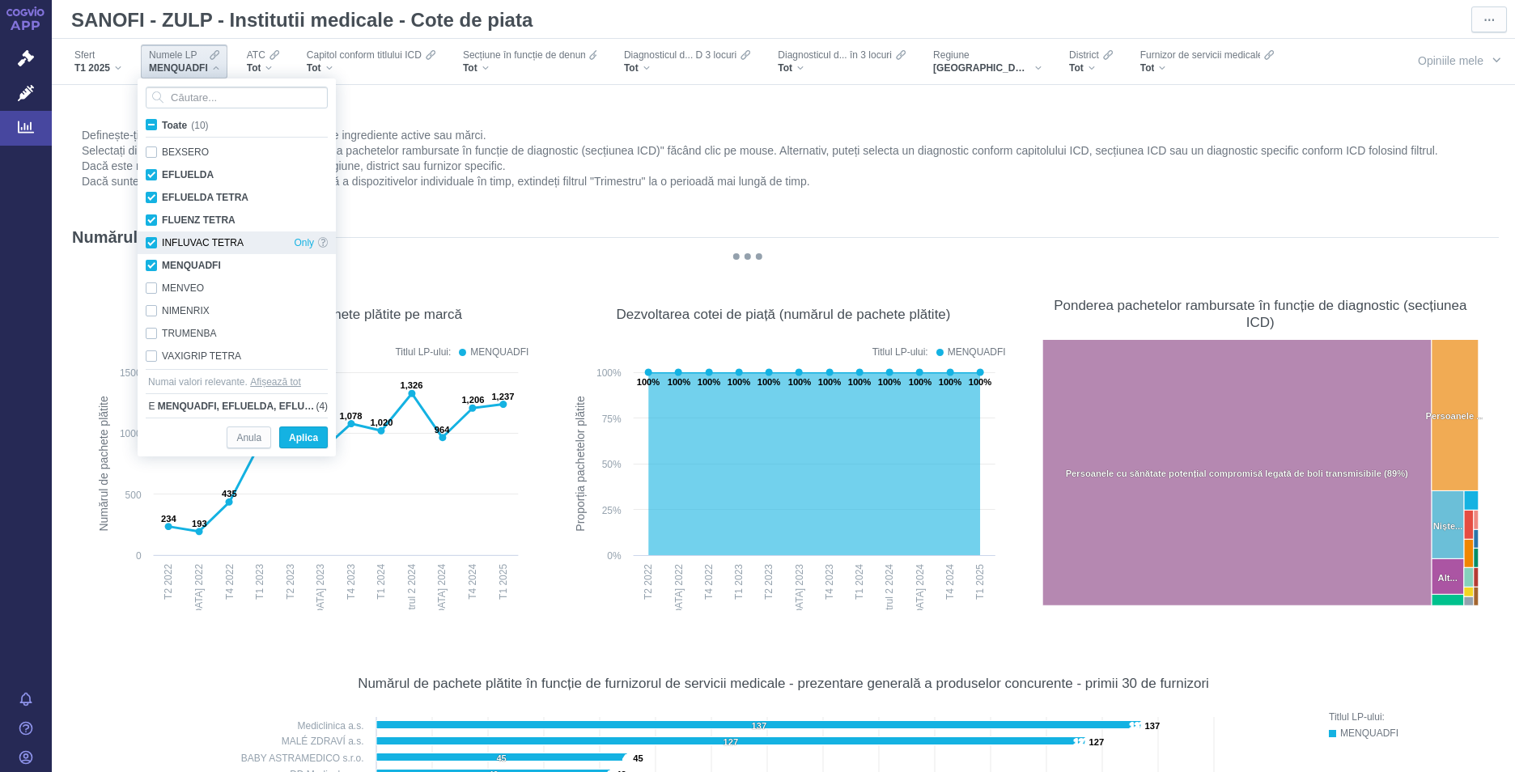
checkbox input "true"
click at [151, 265] on div "MENQUADFI Only" at bounding box center [237, 265] width 198 height 23
checkbox input "false"
click at [159, 352] on div "VAXIGRIP TETRA Only" at bounding box center [237, 356] width 198 height 23
checkbox input "true"
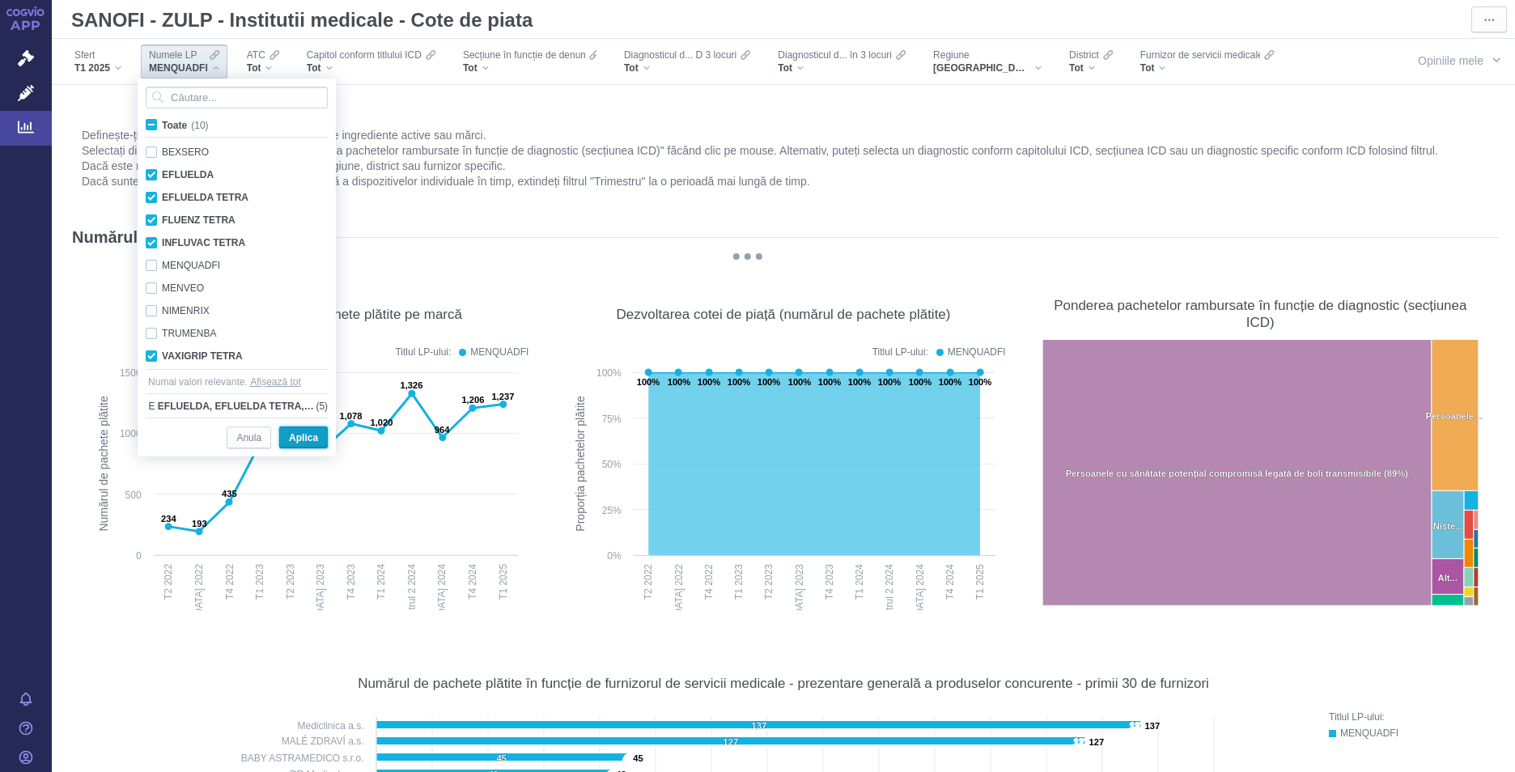
click at [302, 440] on span "Aplica" at bounding box center [303, 438] width 29 height 20
